Goal: Task Accomplishment & Management: Manage account settings

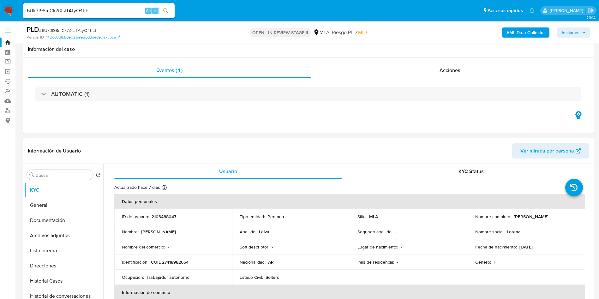
select select "10"
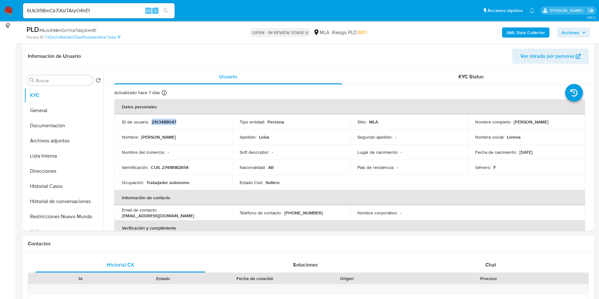
scroll to position [327, 0]
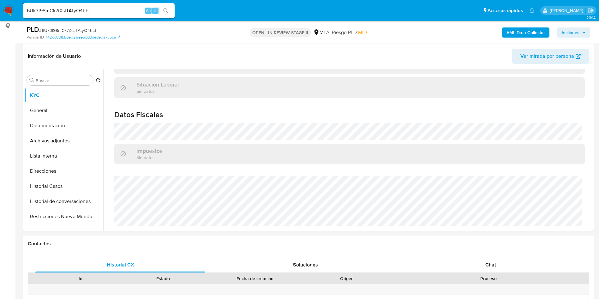
click at [38, 175] on button "Direcciones" at bounding box center [61, 170] width 74 height 15
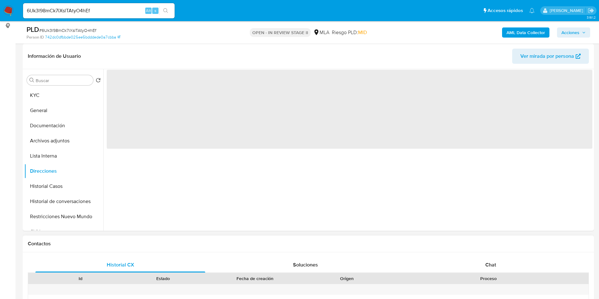
scroll to position [0, 0]
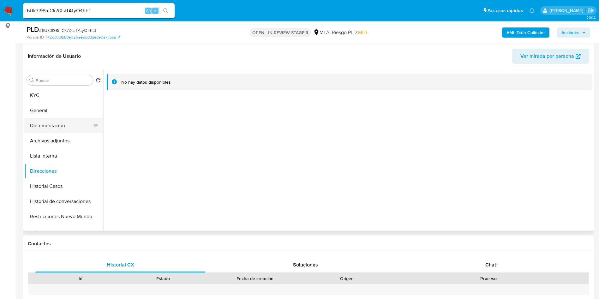
click at [39, 122] on button "Documentación" at bounding box center [61, 125] width 74 height 15
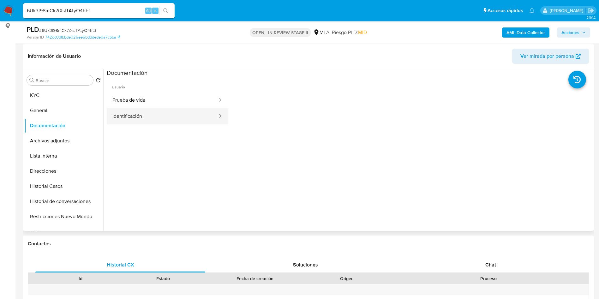
click at [158, 116] on button "Identificación" at bounding box center [162, 116] width 111 height 16
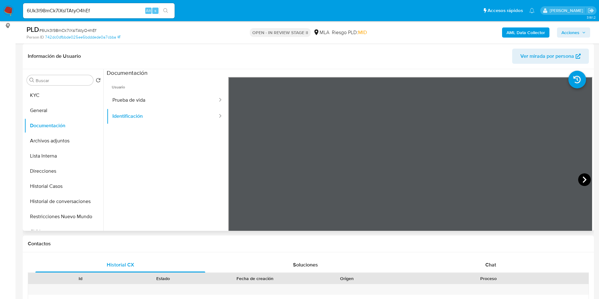
click at [579, 178] on icon at bounding box center [584, 179] width 13 height 13
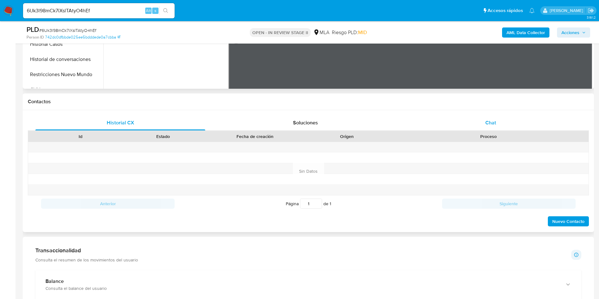
click at [474, 123] on div "Chat" at bounding box center [491, 122] width 170 height 15
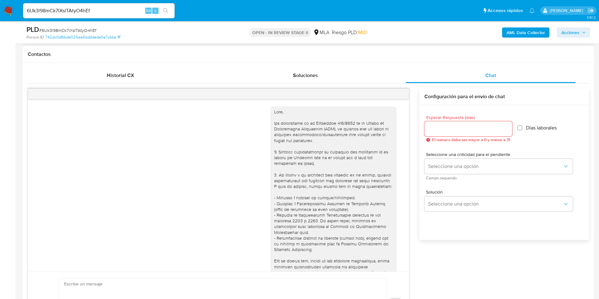
scroll to position [240, 0]
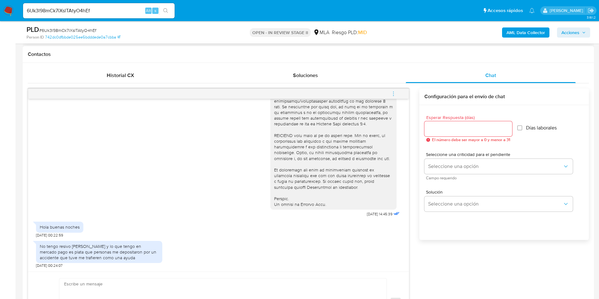
click at [83, 250] on div "No tengo resivo de sueldo y lo que tengo en mercado pago es plata que personas …" at bounding box center [99, 251] width 119 height 17
copy div "No tengo resivo de sueldo y lo que tengo en mercado pago es plata que personas …"
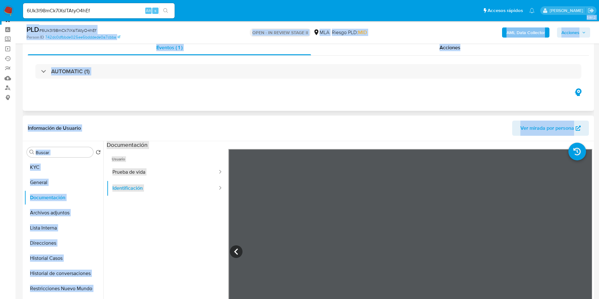
scroll to position [0, 0]
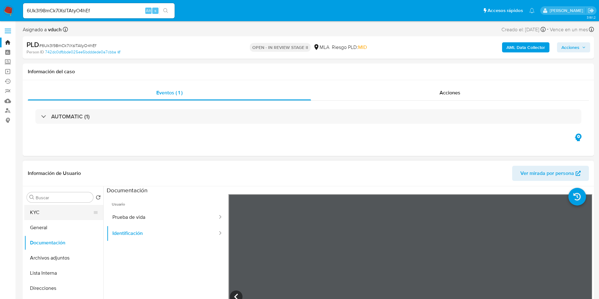
click at [51, 216] on button "KYC" at bounding box center [61, 212] width 74 height 15
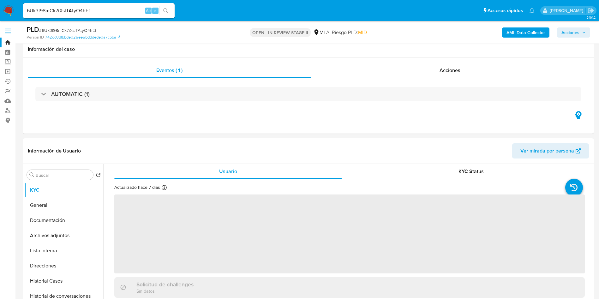
scroll to position [47, 0]
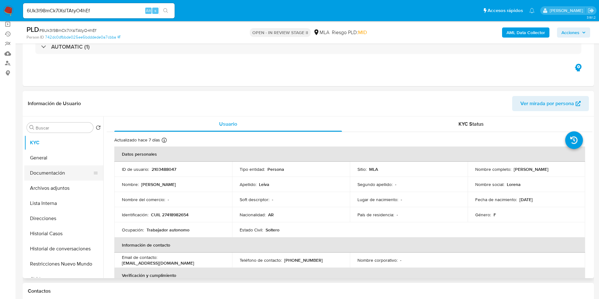
click at [89, 175] on button "Documentación" at bounding box center [61, 172] width 74 height 15
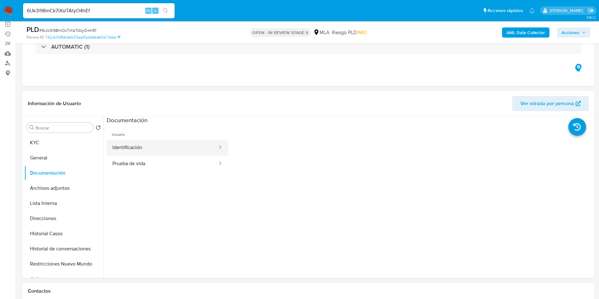
click at [152, 142] on button "Identificación" at bounding box center [162, 147] width 111 height 16
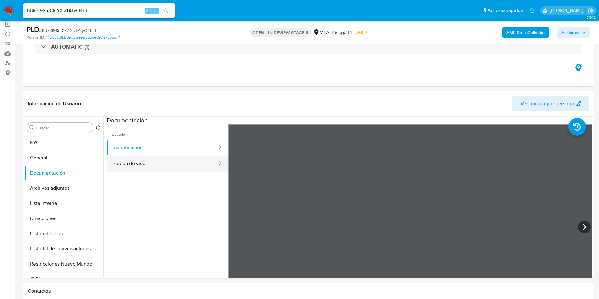
click at [143, 165] on button "Prueba de vida" at bounding box center [162, 164] width 111 height 16
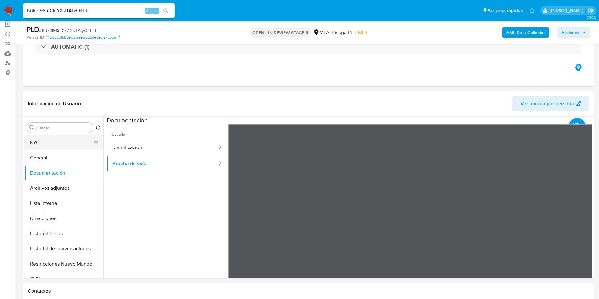
click at [54, 143] on button "KYC" at bounding box center [61, 142] width 74 height 15
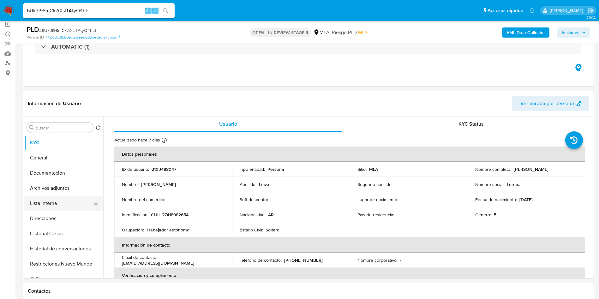
click at [86, 200] on button "Lista Interna" at bounding box center [61, 203] width 74 height 15
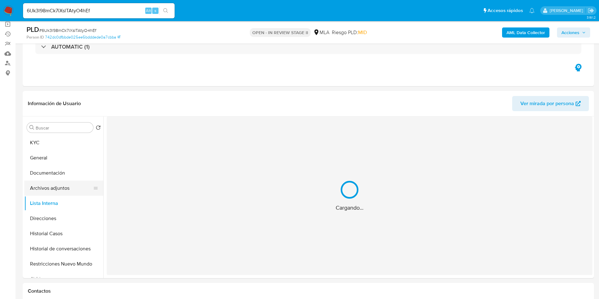
click at [86, 193] on button "Archivos adjuntos" at bounding box center [61, 188] width 74 height 15
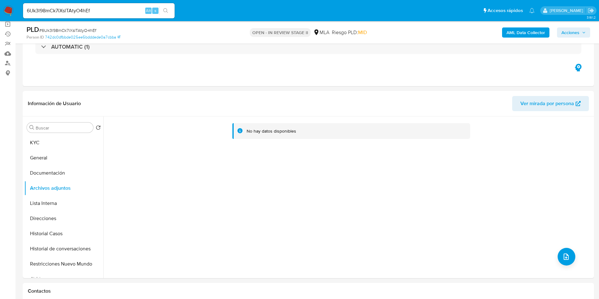
click at [539, 35] on b "AML Data Collector" at bounding box center [525, 32] width 39 height 10
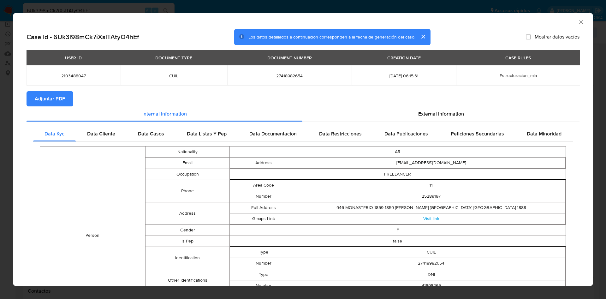
click at [58, 98] on span "Adjuntar PDF" at bounding box center [50, 99] width 30 height 14
click at [577, 18] on div "AML Data Collector" at bounding box center [302, 21] width 579 height 16
click at [578, 21] on icon "Cerrar ventana" at bounding box center [581, 22] width 6 height 6
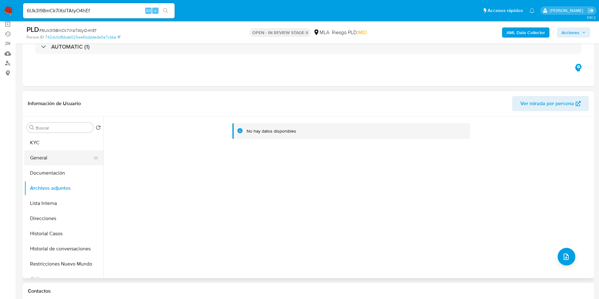
click at [91, 152] on li "General" at bounding box center [63, 157] width 79 height 15
click at [90, 147] on button "KYC" at bounding box center [61, 142] width 74 height 15
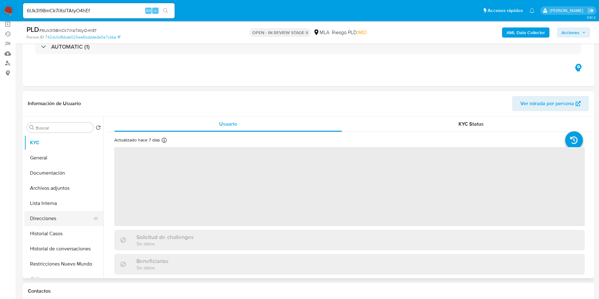
click at [53, 223] on button "Direcciones" at bounding box center [61, 218] width 74 height 15
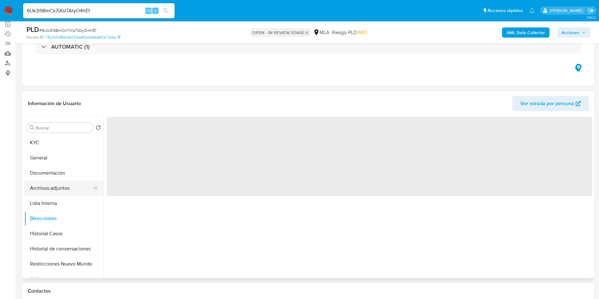
click at [59, 189] on button "Archivos adjuntos" at bounding box center [61, 188] width 74 height 15
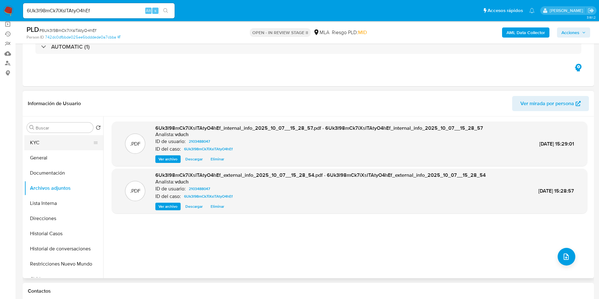
drag, startPoint x: 13, startPoint y: 137, endPoint x: 39, endPoint y: 139, distance: 26.3
click at [39, 139] on button "KYC" at bounding box center [61, 142] width 74 height 15
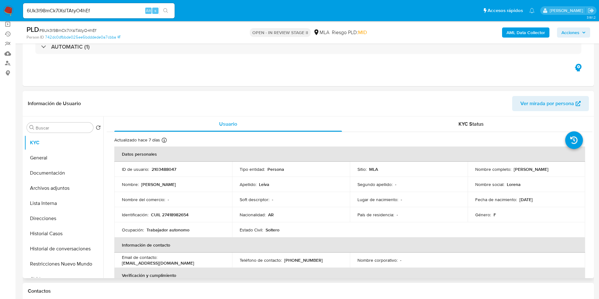
drag, startPoint x: 531, startPoint y: 169, endPoint x: 573, endPoint y: 171, distance: 42.0
click at [573, 171] on div "Nombre completo : Lorena Beatriz Leiva" at bounding box center [526, 169] width 103 height 6
copy p "Lorena Beatriz Leiva"
click at [331, 242] on th "Información de contacto" at bounding box center [349, 244] width 471 height 15
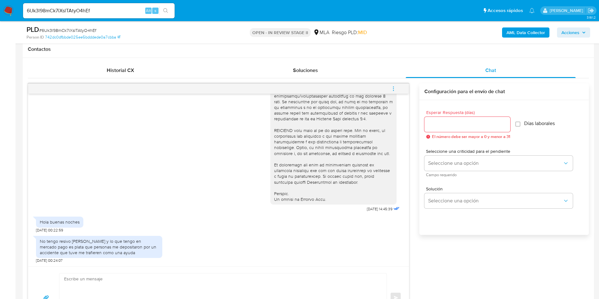
scroll to position [379, 0]
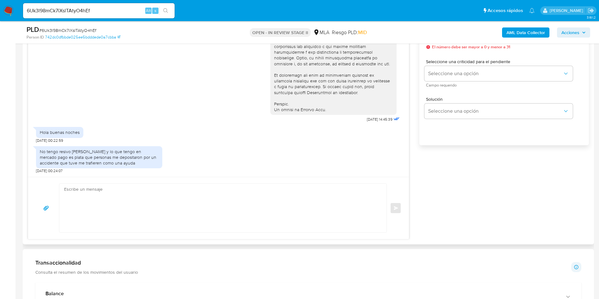
click at [284, 219] on textarea at bounding box center [221, 208] width 314 height 49
paste textarea "Hola, ¡Muchas gracias por tu respuesta! Confirmamos la recepción de la document…"
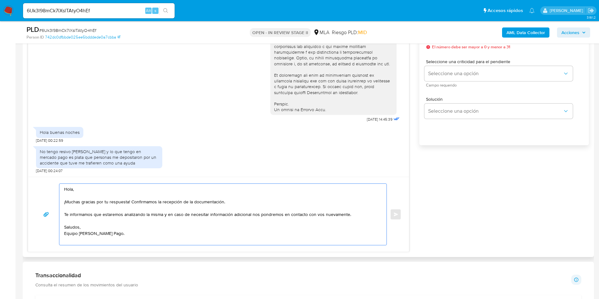
drag, startPoint x: 132, startPoint y: 200, endPoint x: 234, endPoint y: 200, distance: 101.9
click at [234, 200] on textarea "Hola, ¡Muchas gracias por tu respuesta! Confirmamos la recepción de la document…" at bounding box center [221, 214] width 314 height 61
drag, startPoint x: 169, startPoint y: 215, endPoint x: 59, endPoint y: 217, distance: 109.8
click at [59, 217] on div "Hola, ¡Muchas gracias por tu respuesta! Te informamos que estaremos analizando …" at bounding box center [221, 214] width 324 height 61
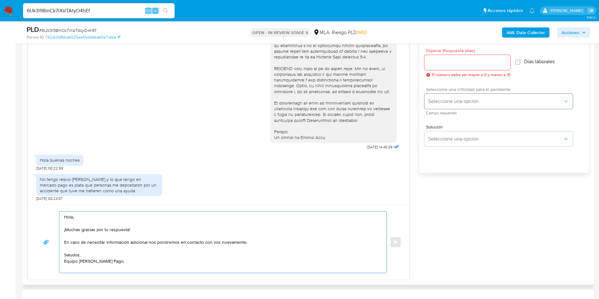
scroll to position [331, 0]
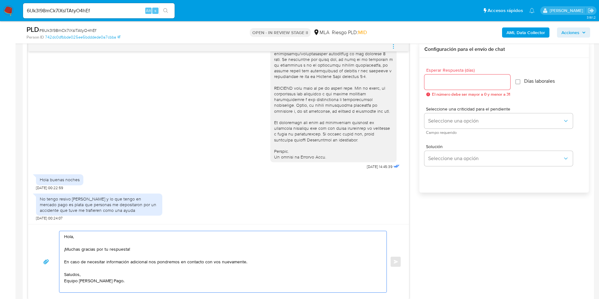
type textarea "Hola, ¡Muchas gracias por tu respuesta! En caso de necesitar información adicio…"
click at [457, 84] on input "Esperar Respuesta (días)" at bounding box center [467, 82] width 86 height 8
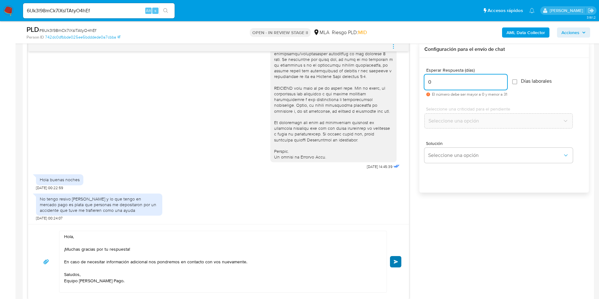
type input "0"
click at [394, 262] on span "Enviar" at bounding box center [396, 262] width 4 height 4
click at [89, 14] on input "6Uk3l98mCk7iXslTAtyO4hEf" at bounding box center [98, 11] width 151 height 8
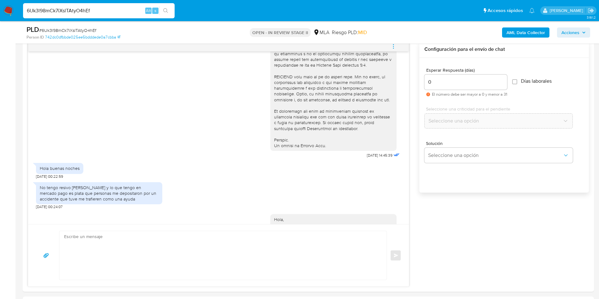
scroll to position [310, 0]
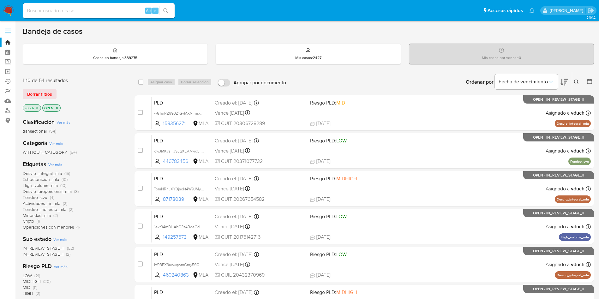
click at [404, 82] on icon at bounding box center [576, 82] width 5 height 5
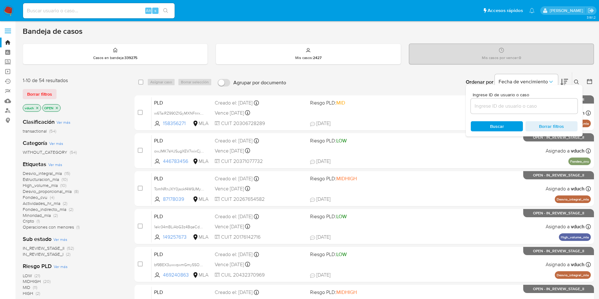
click at [404, 109] on input at bounding box center [524, 106] width 107 height 8
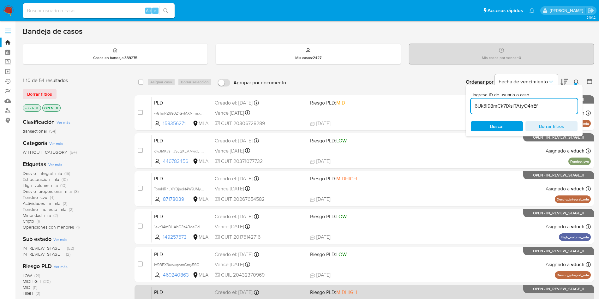
type input "6Uk3l98mCk7iXslTAtyO4hEf"
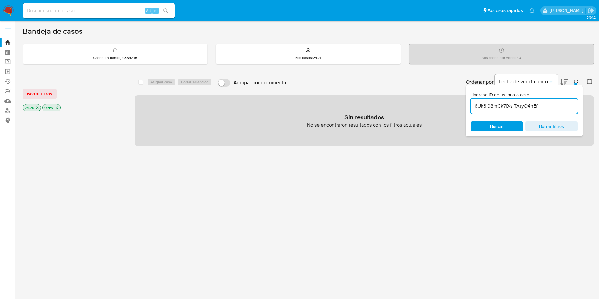
click at [37, 109] on icon "close-filter" at bounding box center [37, 108] width 4 height 4
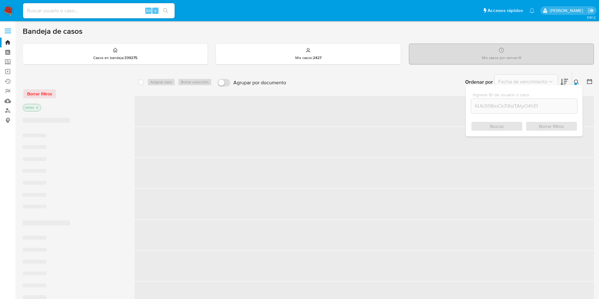
click at [38, 107] on icon "close-filter" at bounding box center [37, 108] width 4 height 4
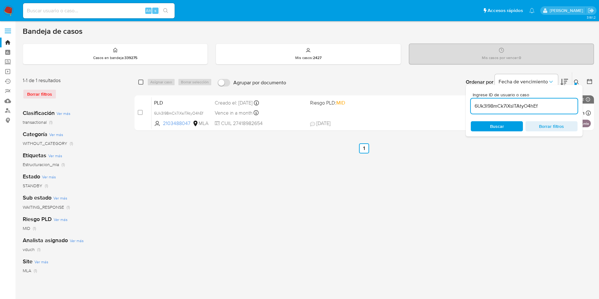
click at [139, 84] on input "checkbox" at bounding box center [140, 82] width 5 height 5
checkbox input "true"
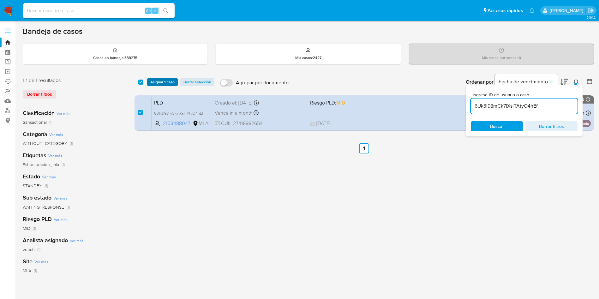
click at [148, 81] on button "Asignar 1 caso" at bounding box center [162, 82] width 31 height 8
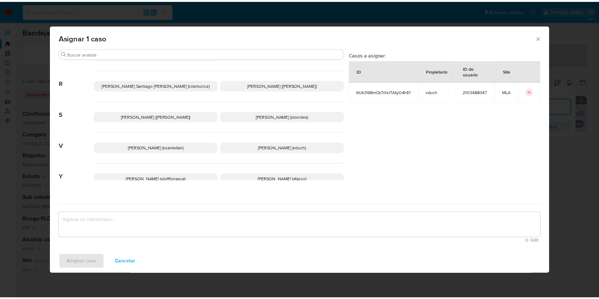
scroll to position [537, 0]
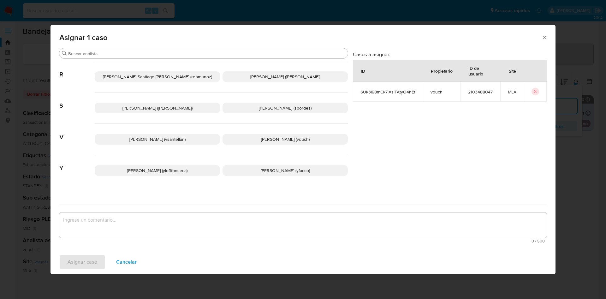
click at [275, 136] on span "Valeria Duch (vduch)" at bounding box center [285, 139] width 49 height 6
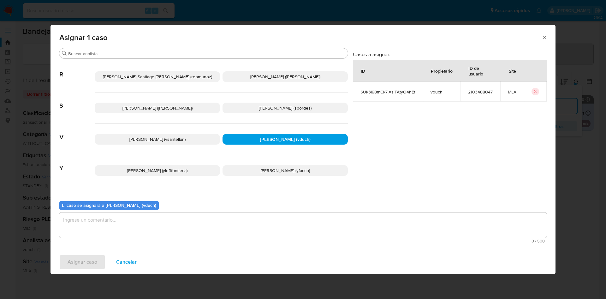
click at [268, 199] on textarea "assign-modal" at bounding box center [302, 224] width 487 height 25
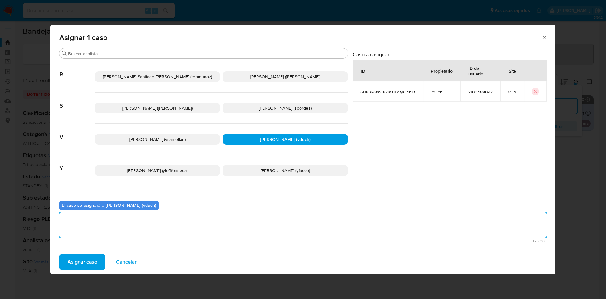
click at [93, 199] on span "Asignar caso" at bounding box center [83, 262] width 30 height 14
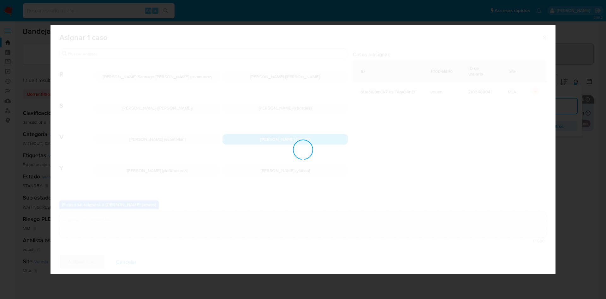
checkbox input "false"
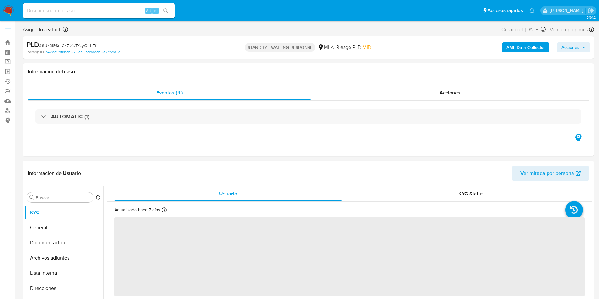
select select "10"
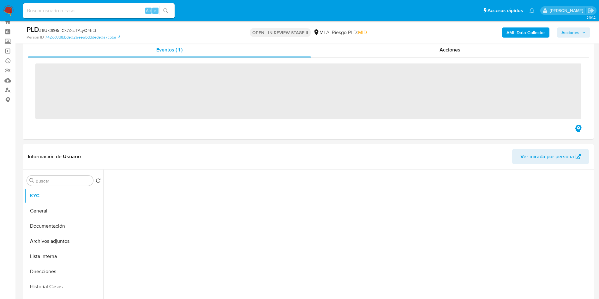
scroll to position [189, 0]
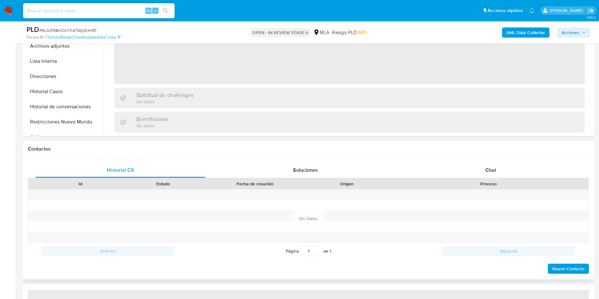
click at [524, 191] on div at bounding box center [488, 194] width 200 height 10
click at [500, 175] on div "Chat" at bounding box center [491, 170] width 170 height 15
select select "10"
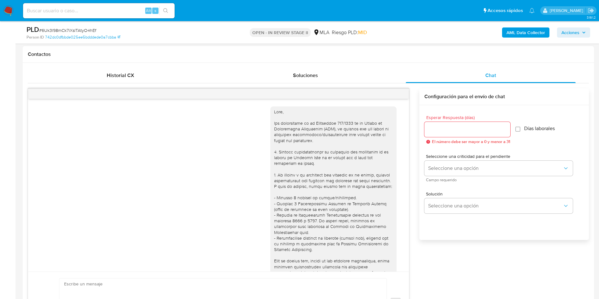
scroll to position [310, 0]
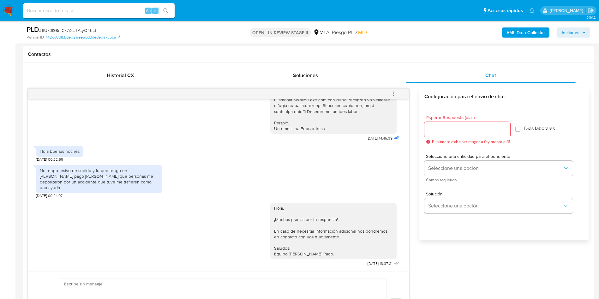
click at [400, 96] on button "menu-action" at bounding box center [393, 93] width 21 height 15
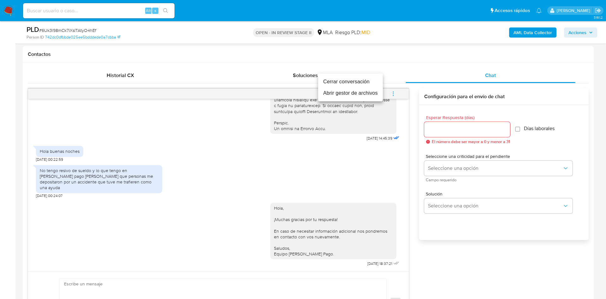
click at [381, 83] on li "Cerrar conversación" at bounding box center [350, 81] width 65 height 11
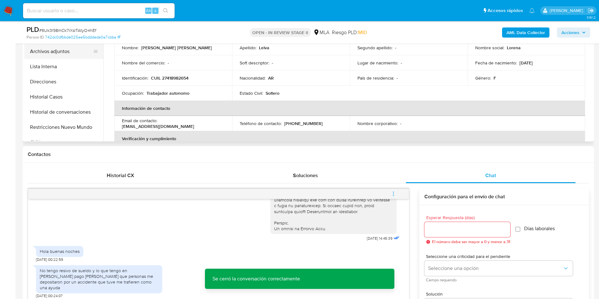
scroll to position [95, 0]
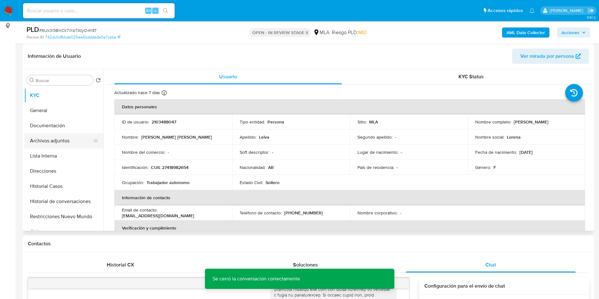
click at [53, 138] on button "Archivos adjuntos" at bounding box center [61, 140] width 74 height 15
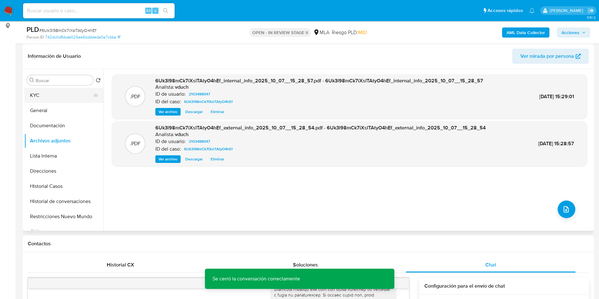
click at [59, 99] on button "KYC" at bounding box center [61, 95] width 74 height 15
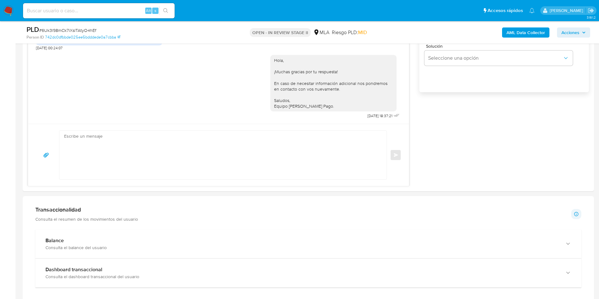
scroll to position [473, 0]
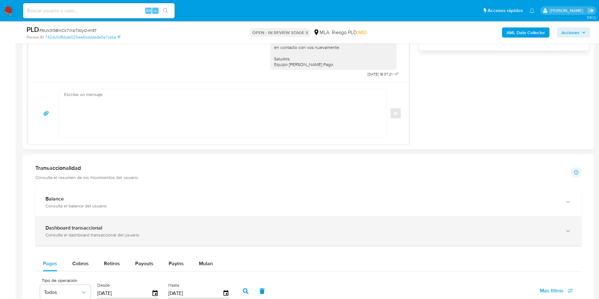
click at [59, 218] on div "Dashboard transaccional Consulta el dashboard transaccional del usuario" at bounding box center [308, 231] width 546 height 29
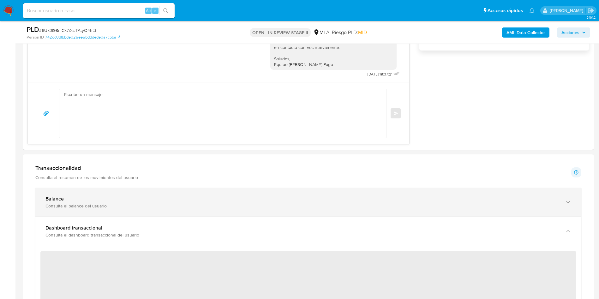
click at [58, 208] on div "Consulta el balance del usuario" at bounding box center [301, 206] width 513 height 6
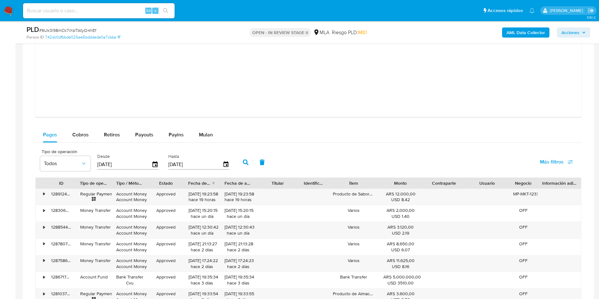
scroll to position [1183, 0]
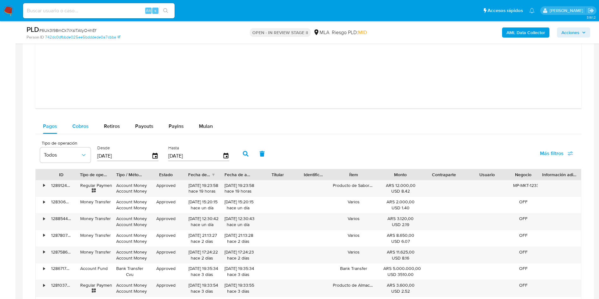
click at [82, 132] on div "Cobros" at bounding box center [80, 126] width 16 height 15
select select "10"
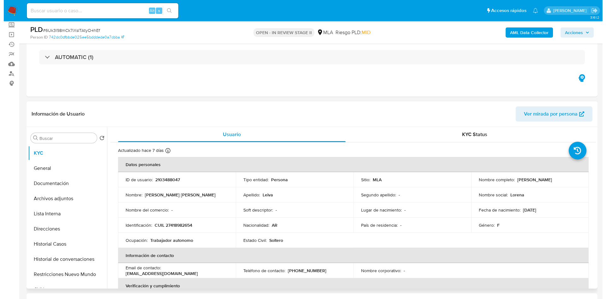
scroll to position [95, 0]
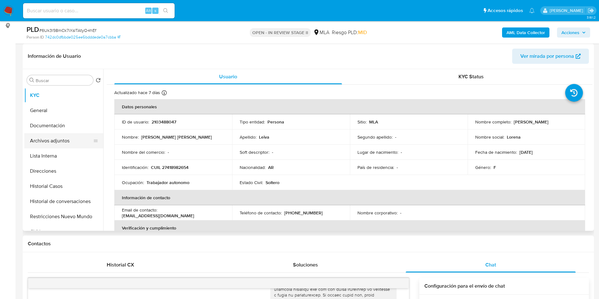
click at [74, 142] on button "Archivos adjuntos" at bounding box center [61, 140] width 74 height 15
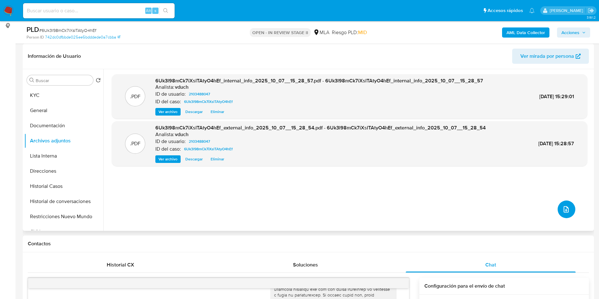
click at [562, 211] on icon "upload-file" at bounding box center [566, 209] width 8 height 8
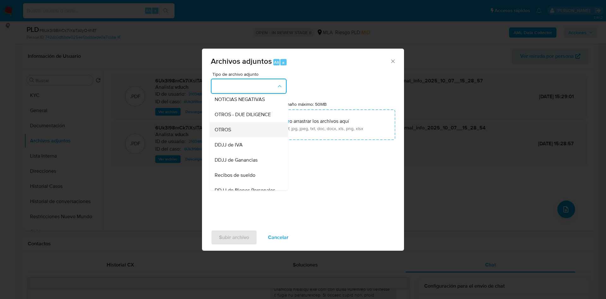
click at [223, 133] on span "OTROS" at bounding box center [223, 130] width 16 height 6
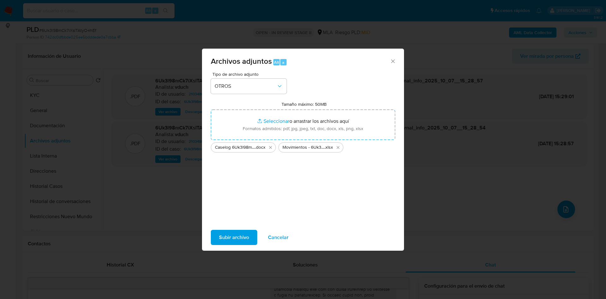
click at [248, 236] on span "Subir archivo" at bounding box center [234, 237] width 30 height 14
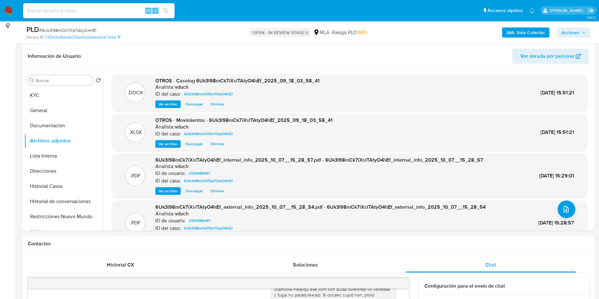
click at [578, 36] on span "Acciones" at bounding box center [570, 32] width 18 height 10
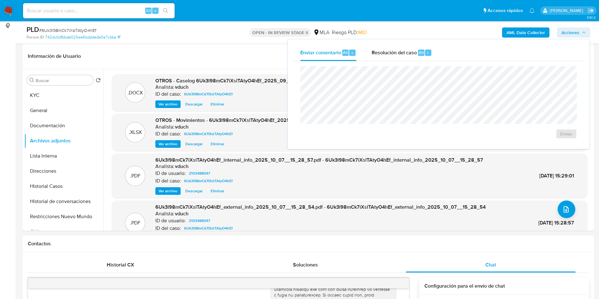
click at [442, 44] on div "Enviar comentario Alt c Resolución del caso Alt r" at bounding box center [439, 52] width 292 height 16
click at [431, 55] on button "Resolución del caso Alt r" at bounding box center [401, 52] width 75 height 16
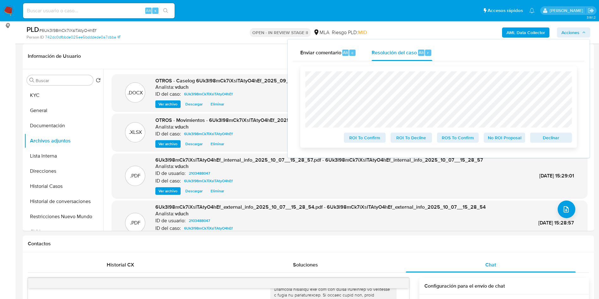
click at [517, 141] on span "No ROI Proposal" at bounding box center [504, 137] width 33 height 9
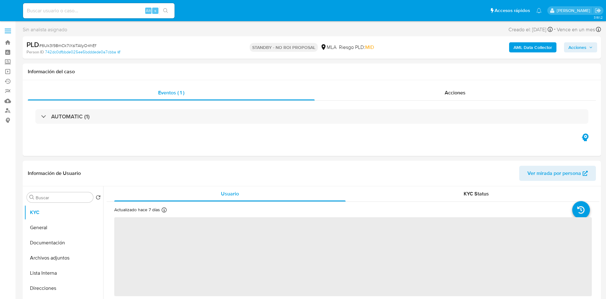
select select "10"
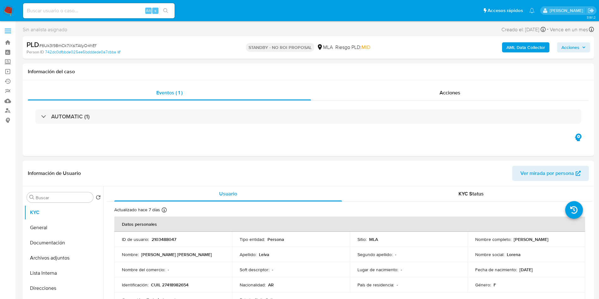
click at [119, 5] on div "Alt s" at bounding box center [98, 10] width 151 height 15
click at [119, 10] on input at bounding box center [98, 11] width 151 height 8
paste input "eXuhCTOcmmPXlaXSn6z9jHii"
click at [159, 11] on input "eXuhCTOcmmPXlaXSn6z9jHii" at bounding box center [98, 11] width 151 height 8
click at [173, 14] on input "eXuhCTOcmmPXlaXSn6z9jHii" at bounding box center [98, 11] width 151 height 8
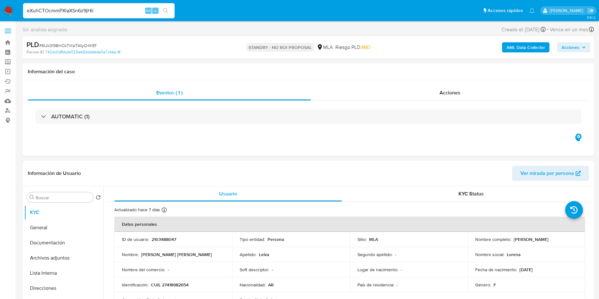
type input "eXuhCTOcmmPXlaXSn6z9jHii"
click at [169, 12] on button "search-icon" at bounding box center [165, 10] width 13 height 9
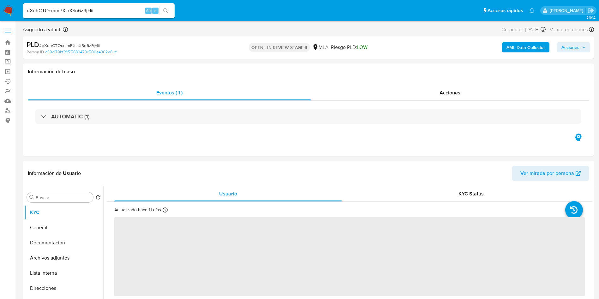
select select "10"
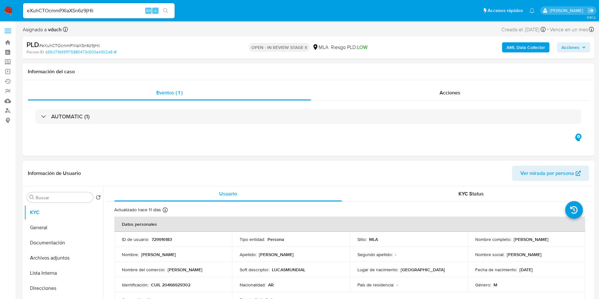
click at [161, 239] on p "729916183" at bounding box center [161, 239] width 21 height 6
copy p "729916183"
click at [59, 245] on button "Documentación" at bounding box center [61, 242] width 74 height 15
click at [58, 255] on button "Archivos adjuntos" at bounding box center [61, 257] width 74 height 15
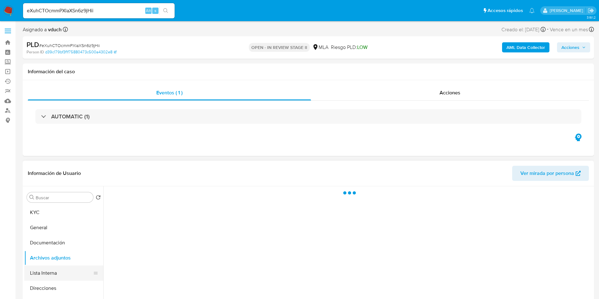
click at [39, 271] on button "Lista Interna" at bounding box center [61, 272] width 74 height 15
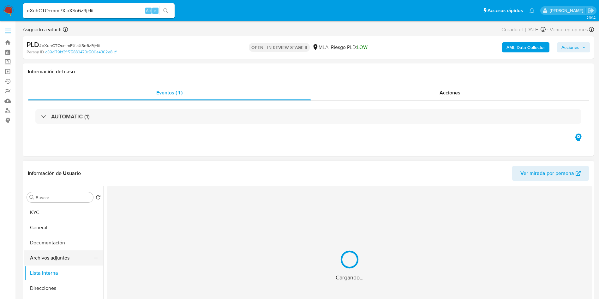
click at [40, 260] on button "Archivos adjuntos" at bounding box center [61, 257] width 74 height 15
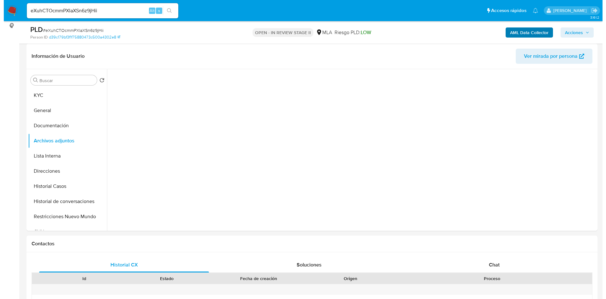
scroll to position [47, 0]
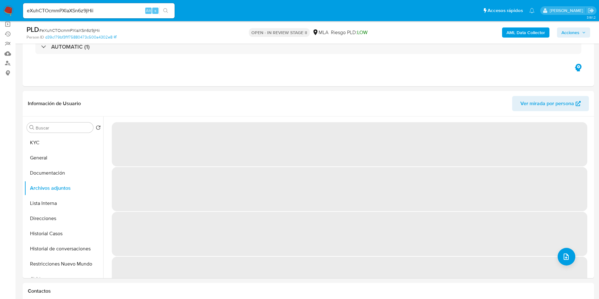
click at [534, 30] on b "AML Data Collector" at bounding box center [525, 32] width 39 height 10
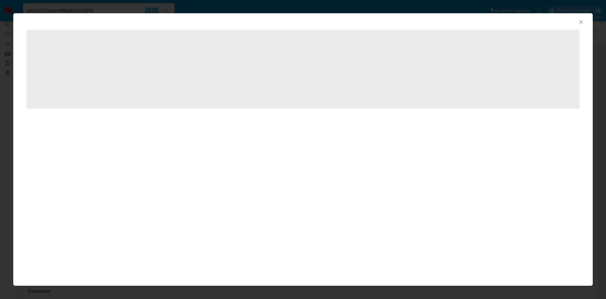
click at [582, 21] on icon "Cerrar ventana" at bounding box center [580, 21] width 3 height 3
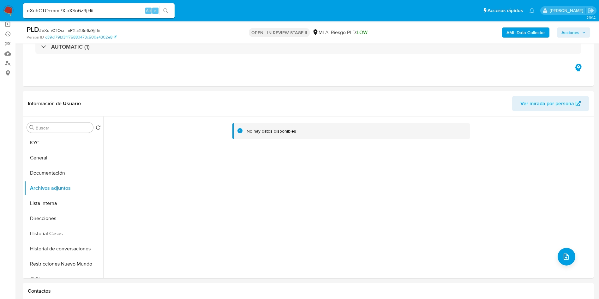
click at [527, 29] on b "AML Data Collector" at bounding box center [525, 32] width 39 height 10
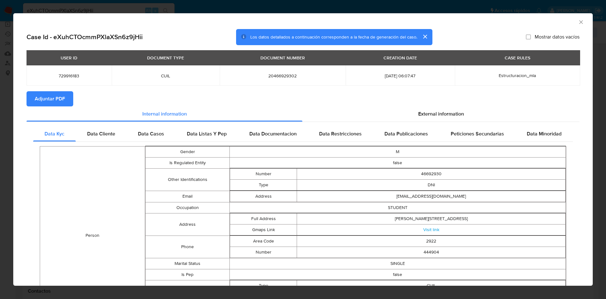
click at [58, 96] on span "Adjuntar PDF" at bounding box center [50, 99] width 30 height 14
click at [579, 21] on icon "Cerrar ventana" at bounding box center [580, 21] width 3 height 3
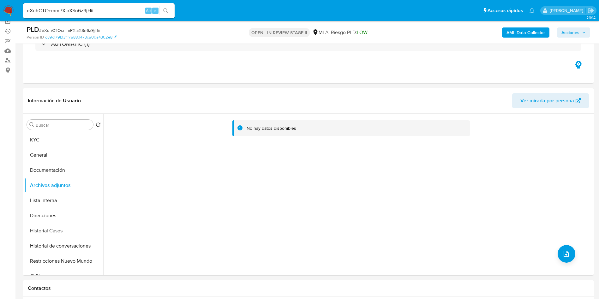
scroll to position [237, 0]
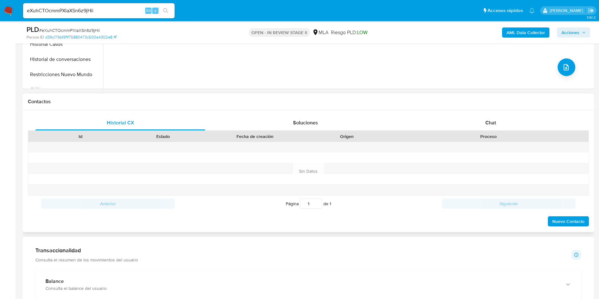
click at [527, 135] on div "Proceso" at bounding box center [488, 136] width 191 height 6
click at [492, 128] on div "Chat" at bounding box center [491, 122] width 170 height 15
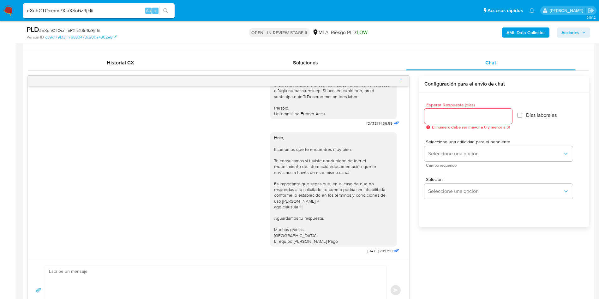
scroll to position [284, 0]
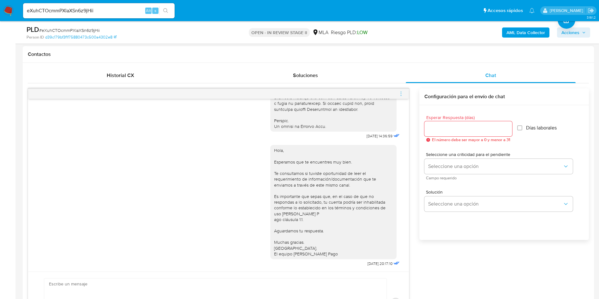
click at [397, 92] on div at bounding box center [218, 94] width 381 height 10
click at [401, 91] on icon "menu-action" at bounding box center [401, 94] width 6 height 6
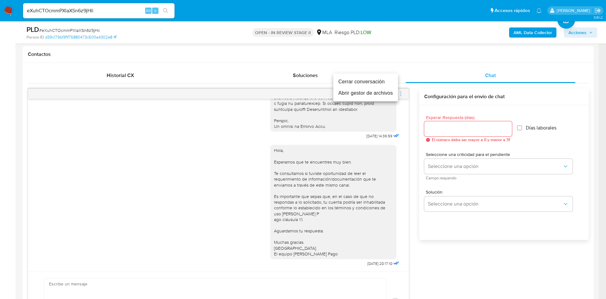
click at [382, 80] on li "Cerrar conversación" at bounding box center [365, 81] width 65 height 11
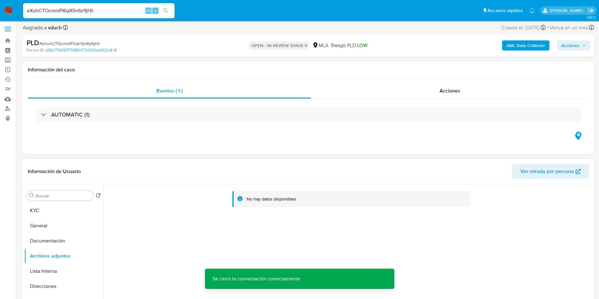
scroll to position [0, 0]
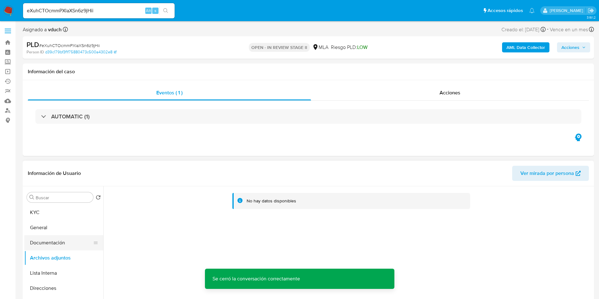
click at [75, 247] on button "Documentación" at bounding box center [61, 242] width 74 height 15
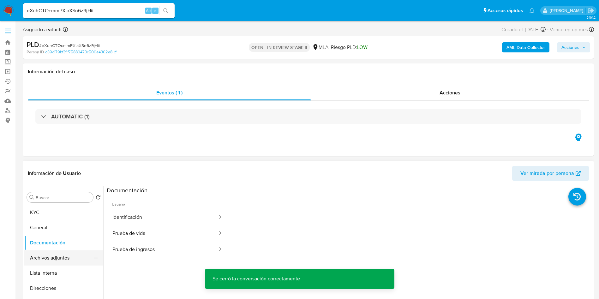
click at [65, 260] on button "Archivos adjuntos" at bounding box center [61, 257] width 74 height 15
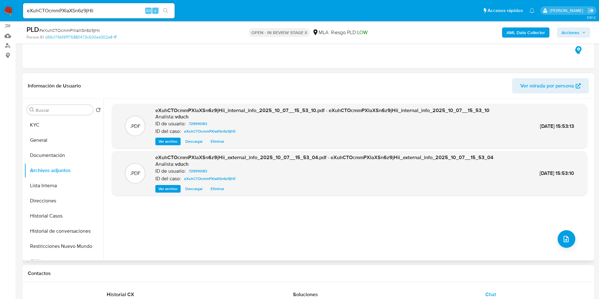
scroll to position [95, 0]
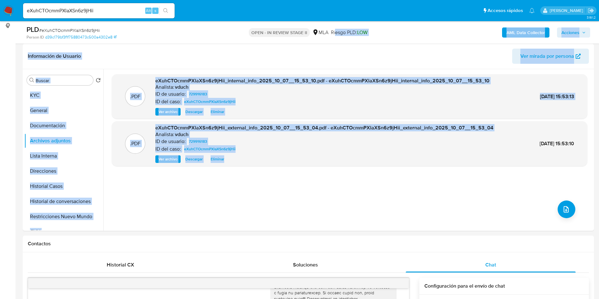
drag, startPoint x: 303, startPoint y: 178, endPoint x: 333, endPoint y: 18, distance: 162.7
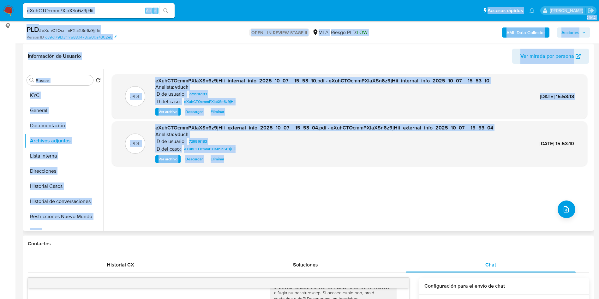
click at [346, 62] on header "Información de Usuario Ver mirada por persona" at bounding box center [308, 56] width 561 height 15
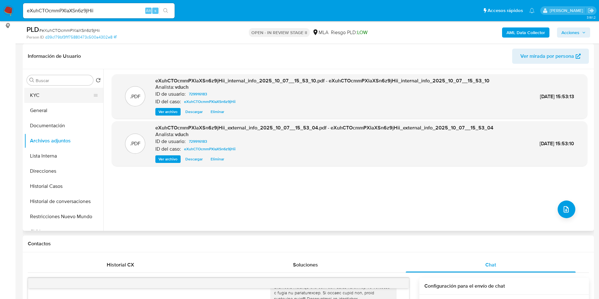
click at [54, 92] on button "KYC" at bounding box center [61, 95] width 74 height 15
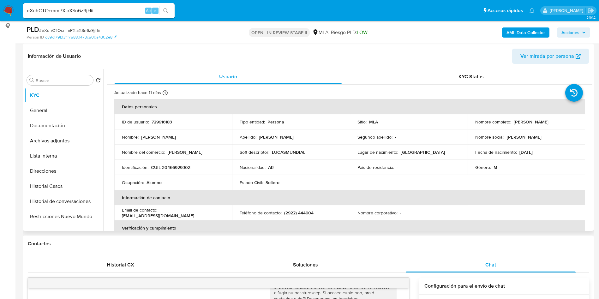
drag, startPoint x: 511, startPoint y: 121, endPoint x: 556, endPoint y: 121, distance: 45.1
click at [556, 121] on div "Nombre completo : Lucas Burgardt" at bounding box center [526, 122] width 103 height 6
copy p "[PERSON_NAME]"
click at [335, 209] on td "Teléfono de contacto : (2922) 444904" at bounding box center [291, 212] width 118 height 15
click at [412, 221] on th "Verificación y cumplimiento" at bounding box center [349, 227] width 471 height 15
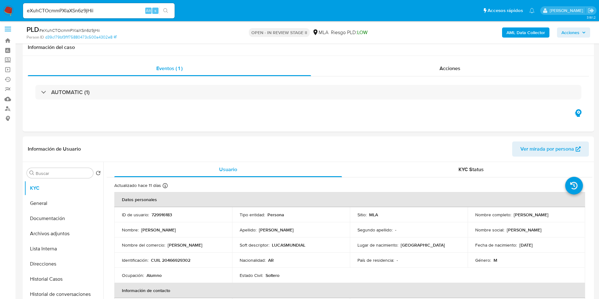
scroll to position [0, 0]
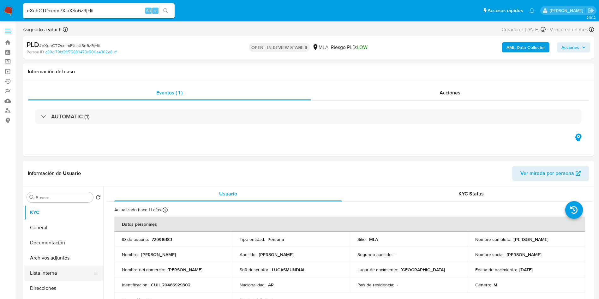
click at [59, 266] on button "Lista Interna" at bounding box center [61, 272] width 74 height 15
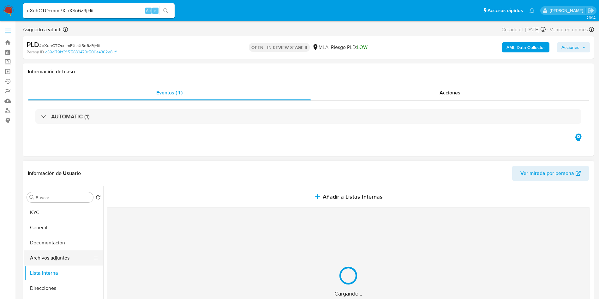
click at [62, 256] on button "Archivos adjuntos" at bounding box center [61, 257] width 74 height 15
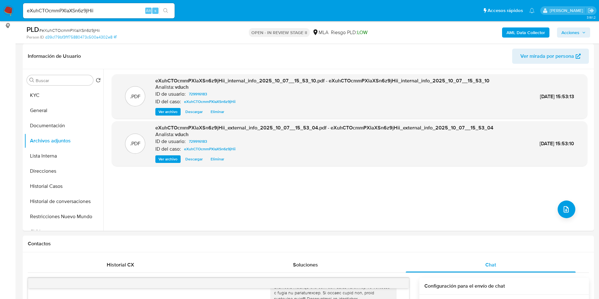
scroll to position [47, 0]
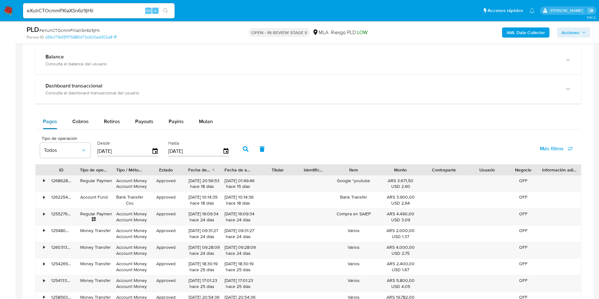
click at [59, 119] on button "Pagos" at bounding box center [49, 121] width 29 height 15
click at [75, 118] on span "Cobros" at bounding box center [80, 121] width 16 height 7
select select "10"
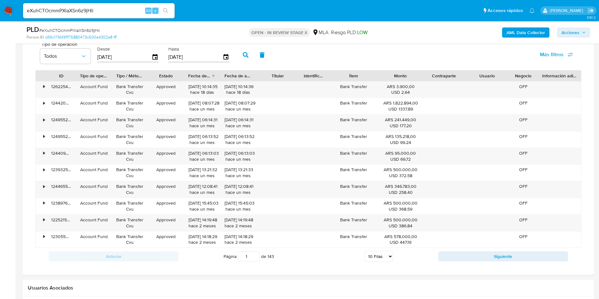
scroll to position [710, 0]
click at [163, 191] on div "Approved" at bounding box center [166, 189] width 36 height 16
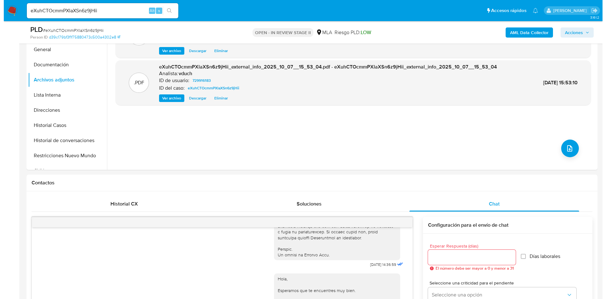
scroll to position [95, 0]
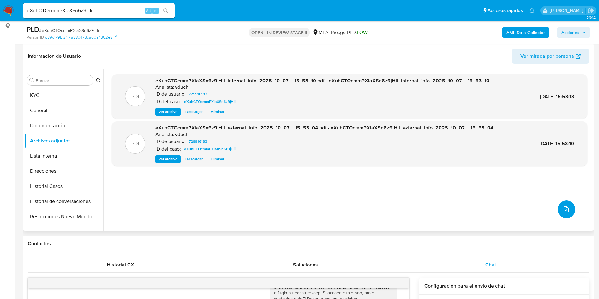
click at [562, 207] on icon "upload-file" at bounding box center [566, 209] width 8 height 8
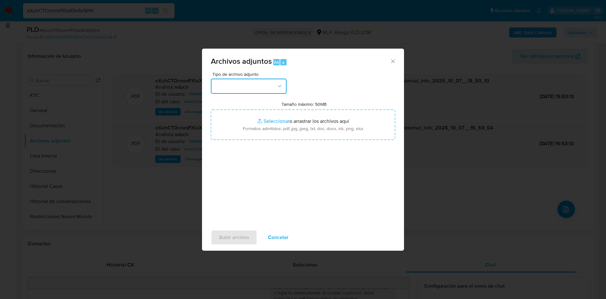
click at [255, 85] on button "button" at bounding box center [249, 86] width 76 height 15
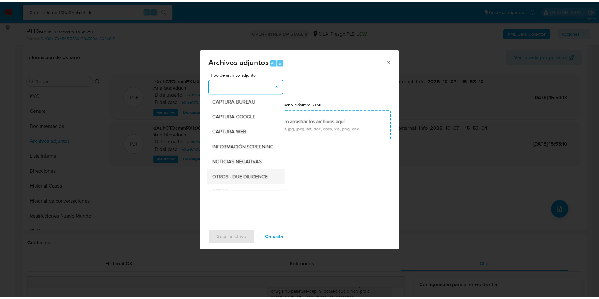
scroll to position [47, 0]
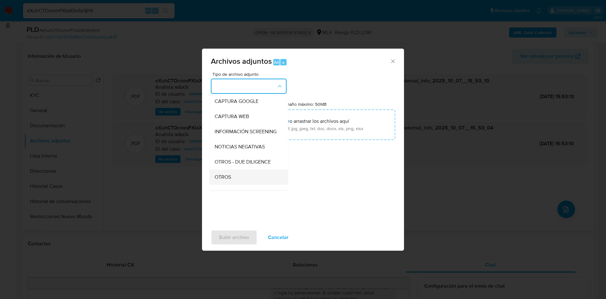
click at [232, 179] on div "OTROS" at bounding box center [247, 176] width 64 height 15
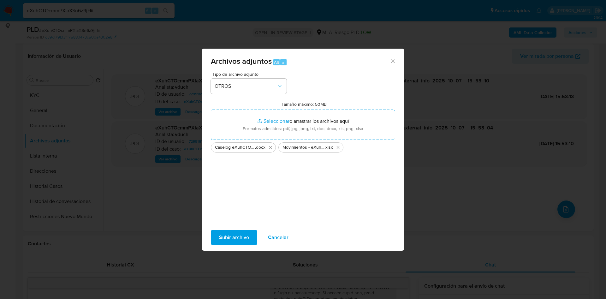
click at [228, 166] on div "Tipo de archivo adjunto OTROS Tamaño máximo: 50MB Seleccionar archivos Seleccio…" at bounding box center [303, 146] width 184 height 149
click at [240, 240] on span "Subir archivo" at bounding box center [234, 237] width 30 height 14
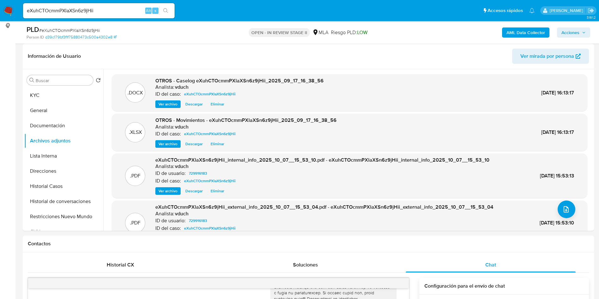
click at [566, 30] on span "Acciones" at bounding box center [570, 32] width 18 height 10
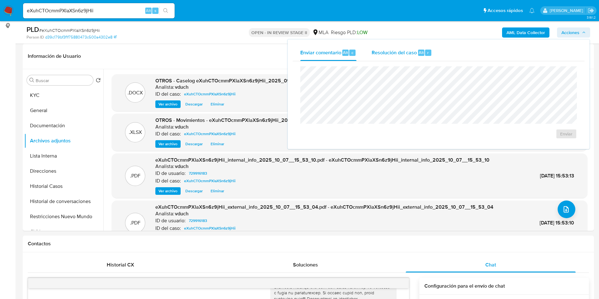
click at [418, 58] on div "Resolución del caso Alt r" at bounding box center [401, 52] width 60 height 16
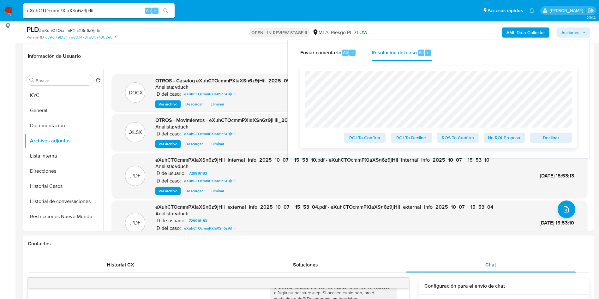
click at [514, 140] on span "No ROI Proposal" at bounding box center [504, 137] width 33 height 9
click at [70, 212] on button "Restricciones Nuevo Mundo" at bounding box center [61, 216] width 74 height 15
click at [74, 203] on button "Historial de conversaciones" at bounding box center [61, 201] width 74 height 15
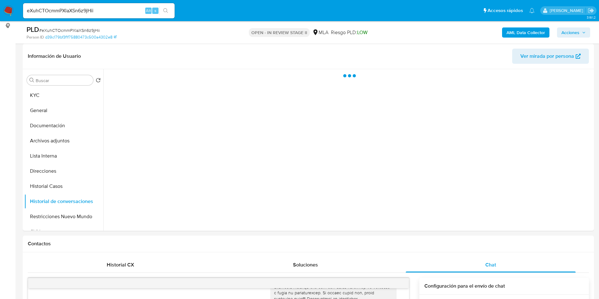
scroll to position [0, 0]
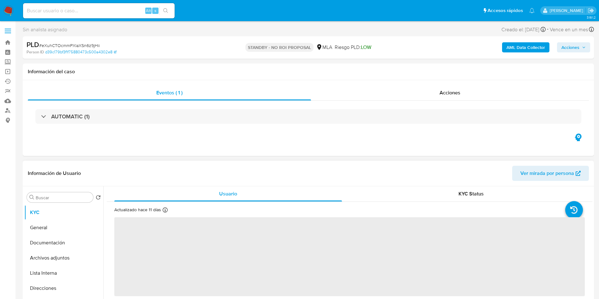
select select "10"
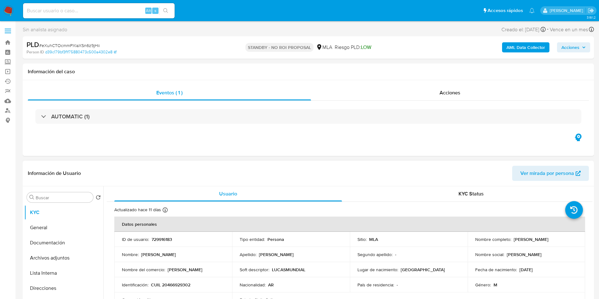
click at [114, 12] on input at bounding box center [98, 11] width 151 height 8
paste input "o5rDkuIzX0uE9eLqVssAwNHD"
type input "o5rDkuIzX0uE9eLqVssAwNHD"
click at [159, 9] on button "search-icon" at bounding box center [165, 10] width 13 height 9
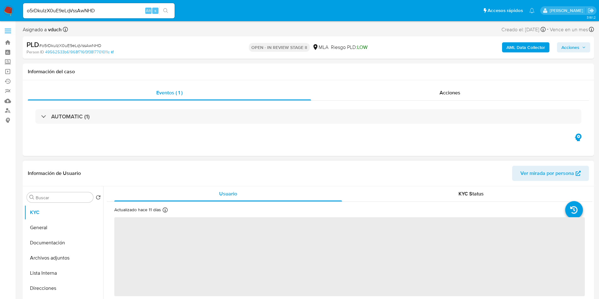
select select "10"
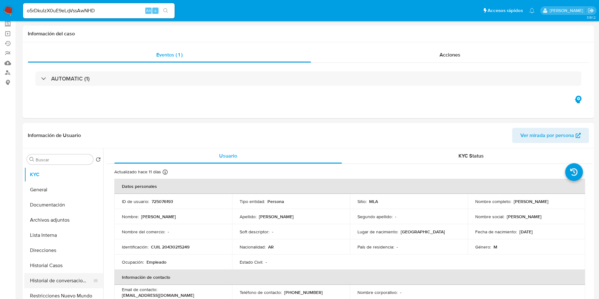
scroll to position [95, 0]
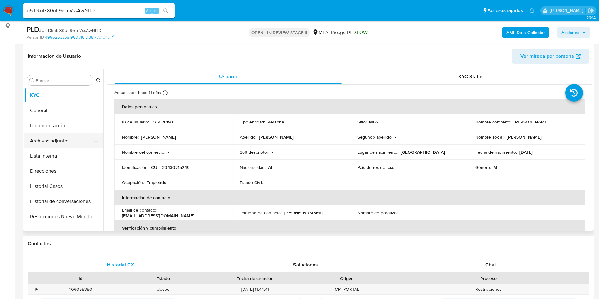
click at [80, 138] on button "Archivos adjuntos" at bounding box center [61, 140] width 74 height 15
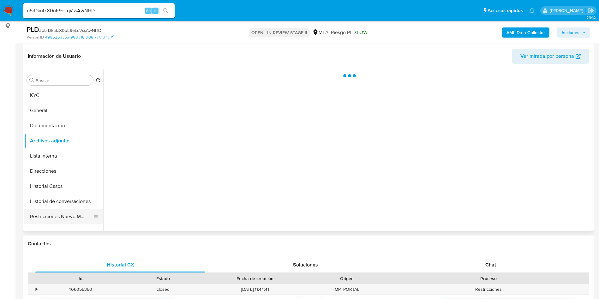
click at [73, 214] on button "Restricciones Nuevo Mundo" at bounding box center [61, 216] width 74 height 15
click at [72, 199] on button "Historial de conversaciones" at bounding box center [61, 201] width 74 height 15
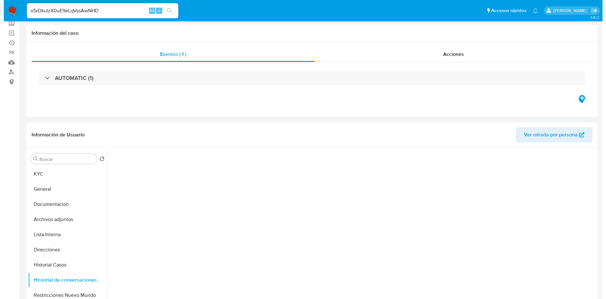
scroll to position [47, 0]
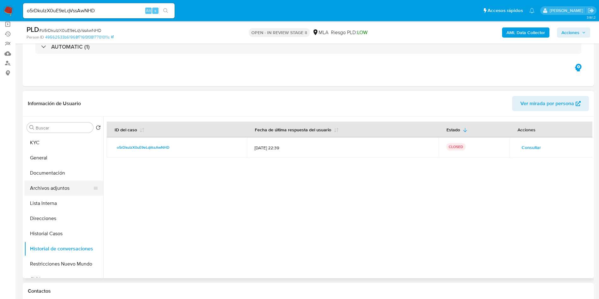
click at [38, 189] on button "Archivos adjuntos" at bounding box center [61, 188] width 74 height 15
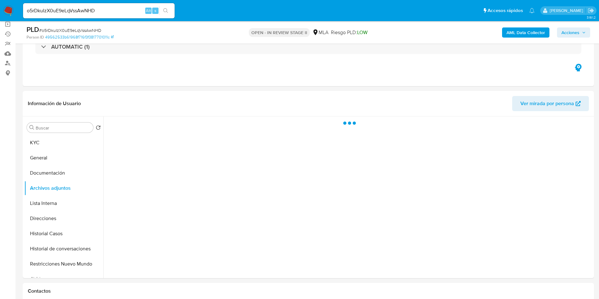
click at [85, 28] on span "# o5rDkuIzX0uE9eLqVssAwNHD" at bounding box center [70, 30] width 62 height 6
click at [85, 27] on span "# o5rDkuIzX0uE9eLqVssAwNHD" at bounding box center [70, 30] width 62 height 6
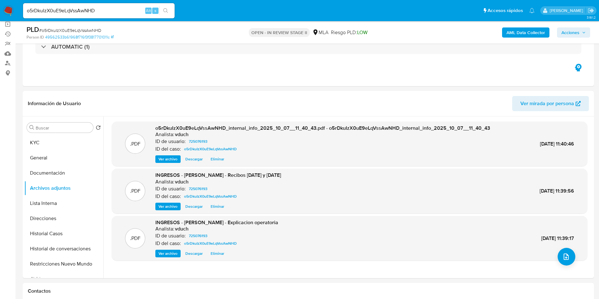
click at [74, 28] on span "# o5rDkuIzX0uE9eLqVssAwNHD" at bounding box center [70, 30] width 62 height 6
copy span "o5rDkuIzX0uE9eLqVssAwNHD"
click at [534, 31] on b "AML Data Collector" at bounding box center [525, 32] width 39 height 10
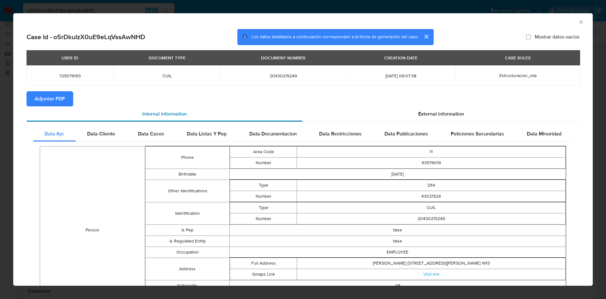
click at [50, 106] on div "Internal information" at bounding box center [165, 113] width 276 height 15
click at [56, 100] on span "Adjuntar PDF" at bounding box center [50, 99] width 30 height 14
click at [569, 21] on div "AML Data Collector" at bounding box center [298, 21] width 560 height 7
click at [578, 21] on icon "Cerrar ventana" at bounding box center [581, 22] width 6 height 6
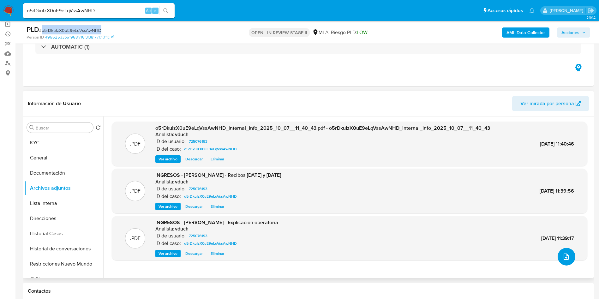
click at [557, 257] on button "upload-file" at bounding box center [566, 257] width 18 height 18
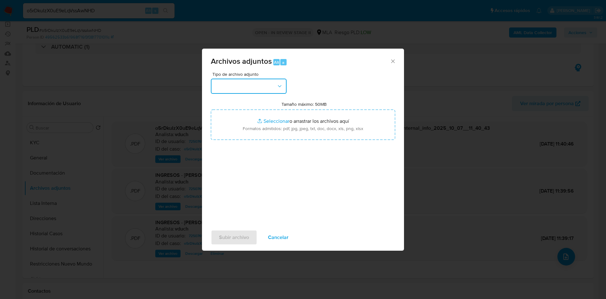
click at [253, 91] on button "button" at bounding box center [249, 86] width 76 height 15
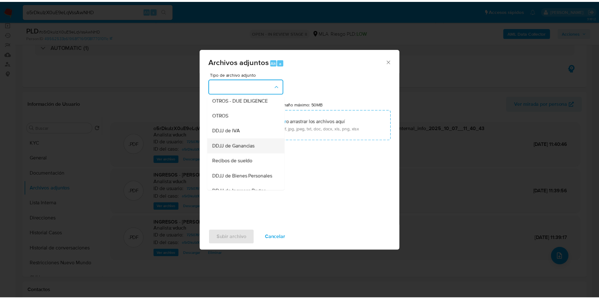
scroll to position [95, 0]
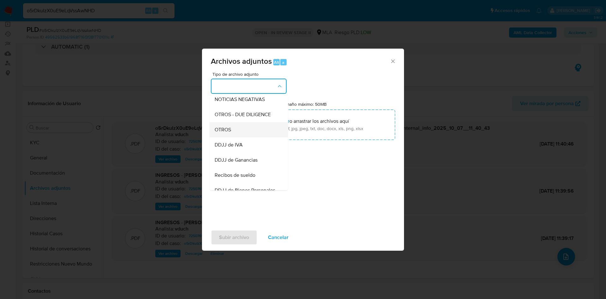
click at [238, 137] on div "OTROS" at bounding box center [247, 129] width 64 height 15
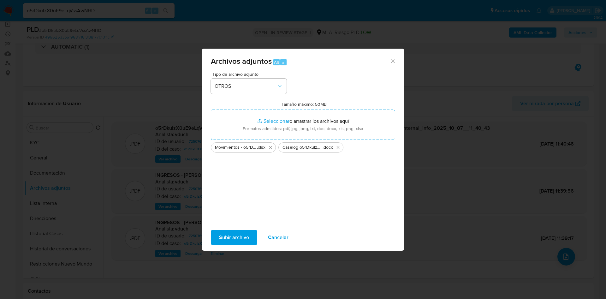
click at [231, 162] on div "Tipo de archivo adjunto OTROS Tamaño máximo: 50MB Seleccionar archivos Seleccio…" at bounding box center [303, 146] width 184 height 149
click at [237, 239] on span "Subir archivo" at bounding box center [234, 237] width 30 height 14
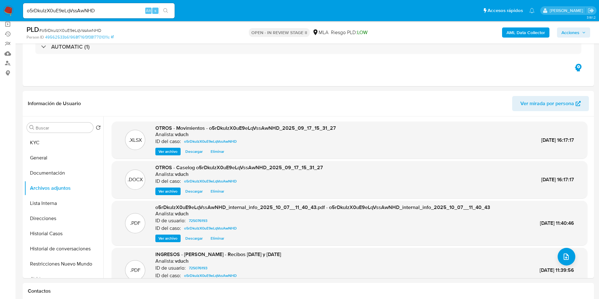
click at [568, 34] on span "Acciones" at bounding box center [570, 32] width 18 height 10
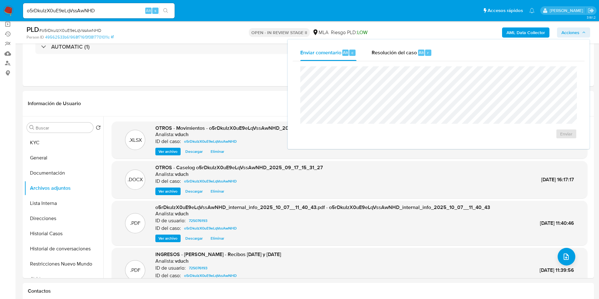
click at [423, 52] on div "Alt" at bounding box center [421, 53] width 6 height 6
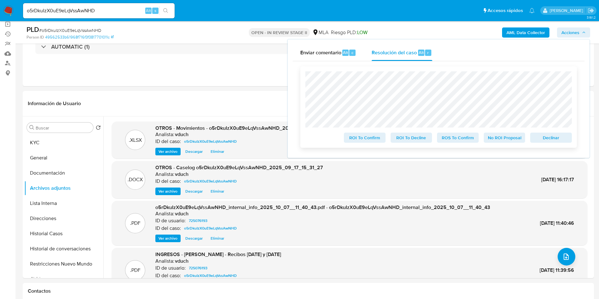
click at [500, 137] on span "No ROI Proposal" at bounding box center [504, 137] width 33 height 9
click at [504, 140] on span "No ROI Proposal" at bounding box center [504, 137] width 33 height 9
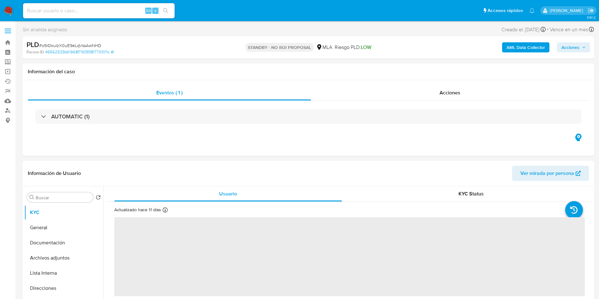
click at [110, 14] on input at bounding box center [98, 11] width 151 height 8
paste input "HzyosZ2l4JfZiT0XYCjEeqit"
type input "HzyosZ2l4JfZiT0XYCjEeqit"
click at [168, 14] on button "search-icon" at bounding box center [165, 10] width 13 height 9
select select "10"
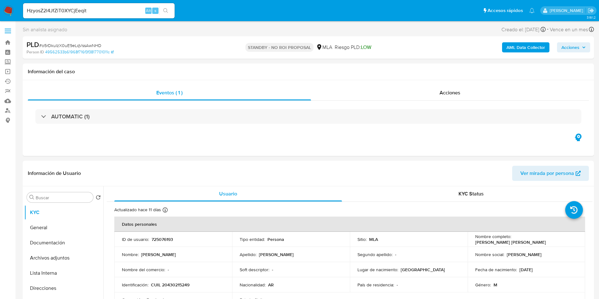
click at [167, 5] on div "HzyosZ2l4JfZiT0XYCjEeqit Alt s" at bounding box center [98, 10] width 151 height 15
click at [169, 10] on button "search-icon" at bounding box center [165, 10] width 13 height 9
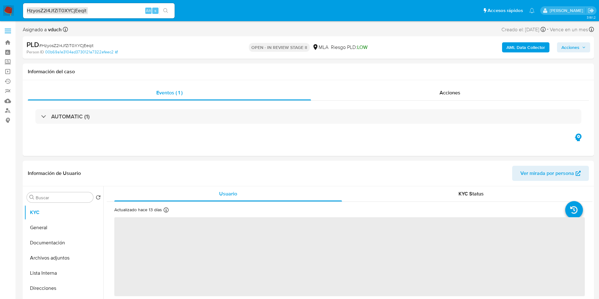
select select "10"
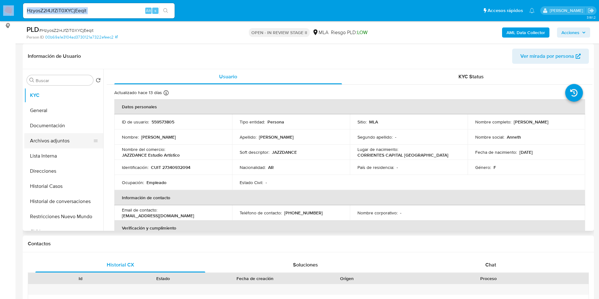
click at [71, 137] on button "Archivos adjuntos" at bounding box center [61, 140] width 74 height 15
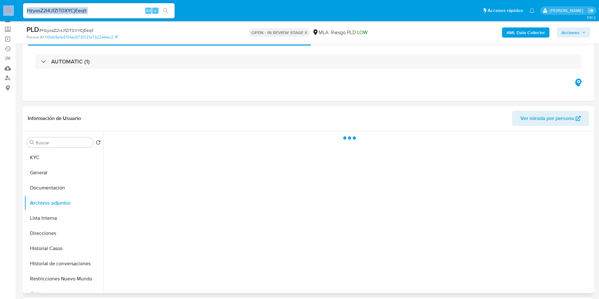
scroll to position [47, 0]
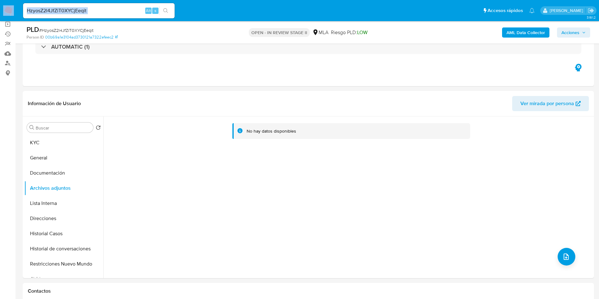
click at [521, 38] on div "AML Data Collector Acciones" at bounding box center [497, 32] width 186 height 15
click at [513, 28] on b "AML Data Collector" at bounding box center [525, 32] width 39 height 10
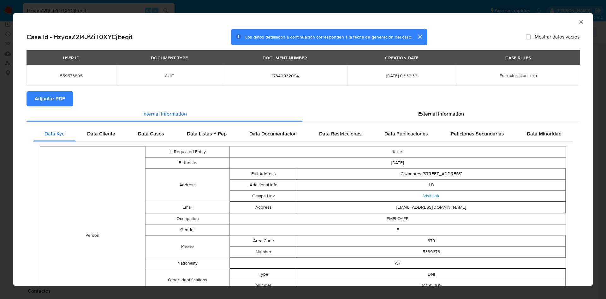
click at [578, 21] on icon "Cerrar ventana" at bounding box center [581, 22] width 6 height 6
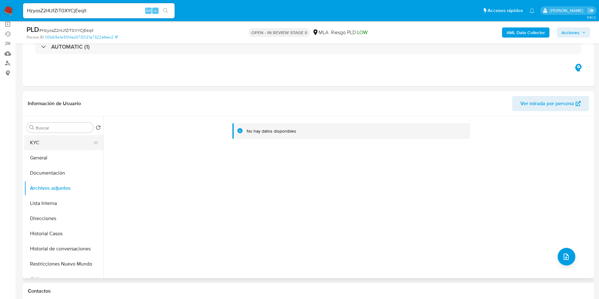
click at [56, 135] on button "KYC" at bounding box center [61, 142] width 74 height 15
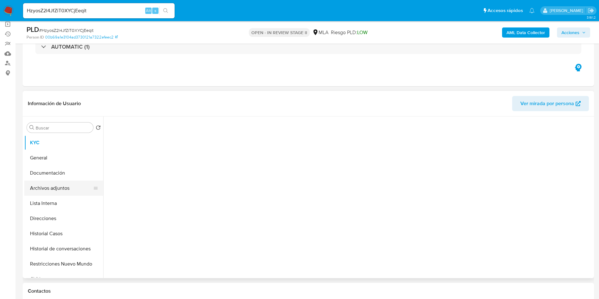
click at [68, 188] on button "Archivos adjuntos" at bounding box center [61, 188] width 74 height 15
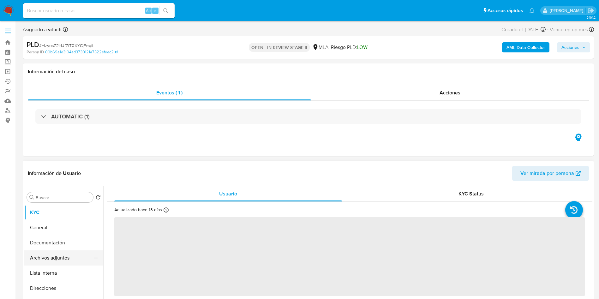
click at [52, 262] on button "Archivos adjuntos" at bounding box center [61, 257] width 74 height 15
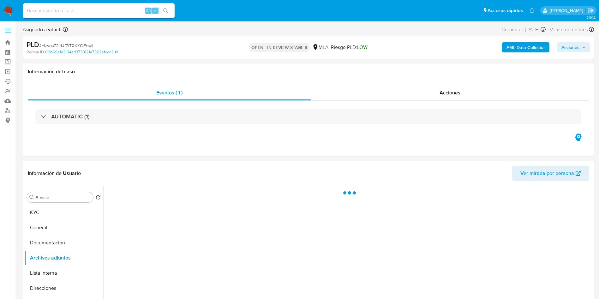
select select "10"
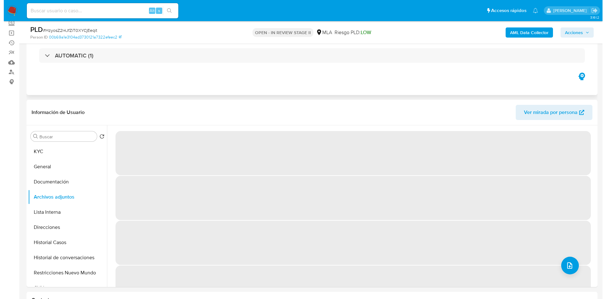
scroll to position [47, 0]
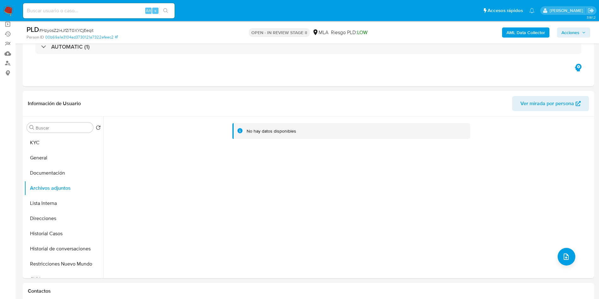
click at [520, 29] on b "AML Data Collector" at bounding box center [525, 32] width 39 height 10
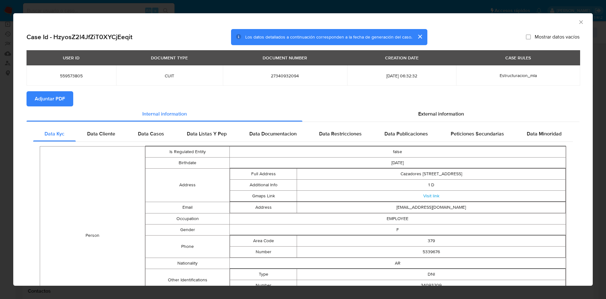
click at [66, 103] on button "Adjuntar PDF" at bounding box center [50, 98] width 47 height 15
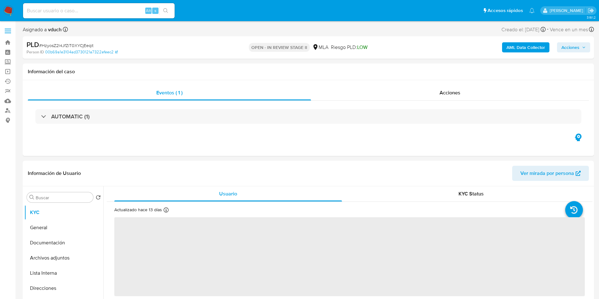
select select "10"
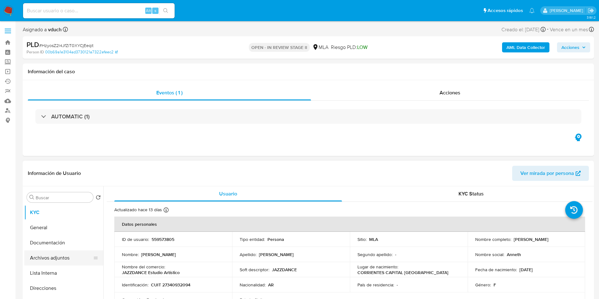
click at [50, 264] on button "Archivos adjuntos" at bounding box center [61, 257] width 74 height 15
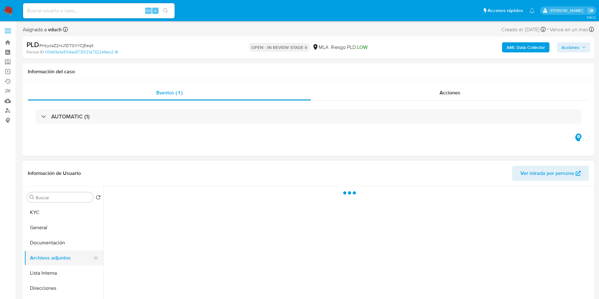
click at [57, 254] on button "Archivos adjuntos" at bounding box center [61, 257] width 74 height 15
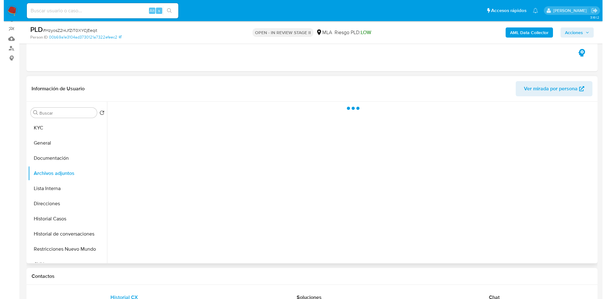
scroll to position [47, 0]
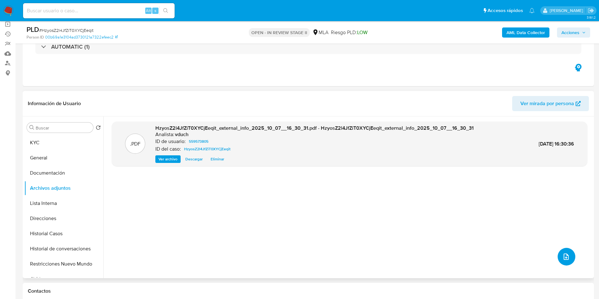
click at [565, 258] on icon "upload-file" at bounding box center [565, 256] width 5 height 6
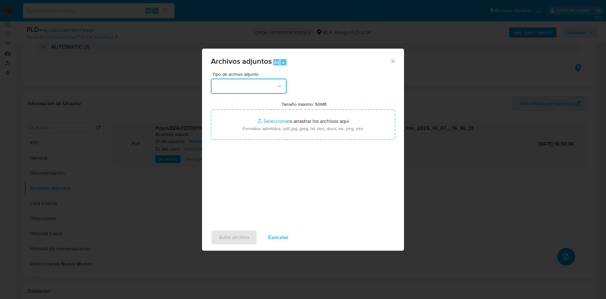
click at [266, 90] on button "button" at bounding box center [249, 86] width 76 height 15
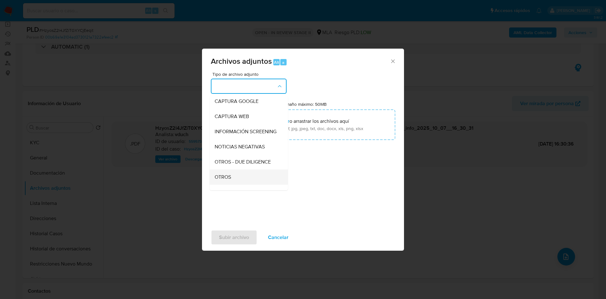
click at [245, 183] on div "OTROS" at bounding box center [247, 176] width 64 height 15
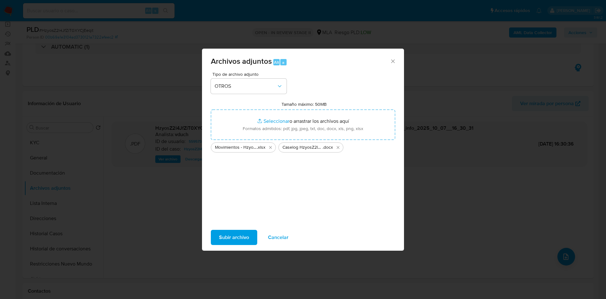
click at [240, 239] on span "Subir archivo" at bounding box center [234, 237] width 30 height 14
click at [402, 65] on div "Archivos adjuntos Alt a" at bounding box center [303, 61] width 202 height 24
drag, startPoint x: 395, startPoint y: 64, endPoint x: 395, endPoint y: 58, distance: 5.4
click at [395, 62] on icon "Cerrar" at bounding box center [393, 61] width 6 height 6
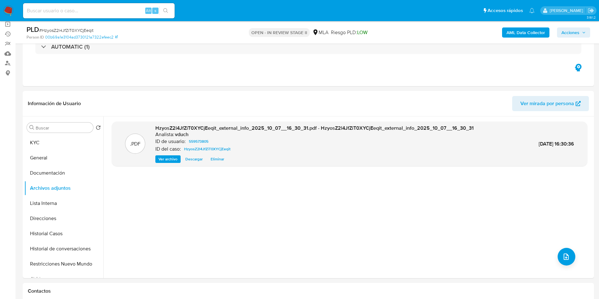
click at [125, 7] on input at bounding box center [98, 11] width 151 height 8
paste input "vaAzosQNMrsUFlfHjx6C29M1"
type input "vaAzosQNMrsUFlfHjx6C29M1"
click at [171, 6] on div "vaAzosQNMrsUFlfHjx6C29M1 Alt s" at bounding box center [98, 10] width 151 height 15
click at [169, 8] on button "search-icon" at bounding box center [165, 10] width 13 height 9
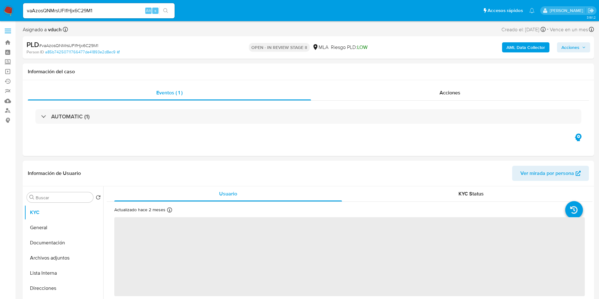
select select "10"
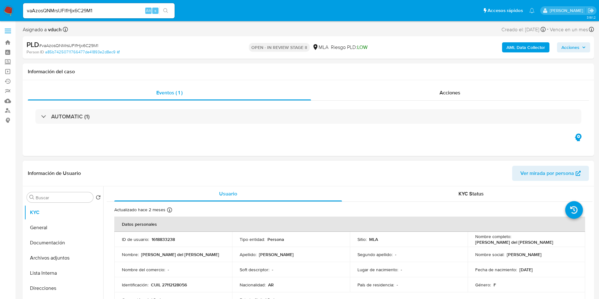
click at [170, 235] on td "ID de usuario : 1618833238" at bounding box center [173, 239] width 118 height 15
copy p "1618833238"
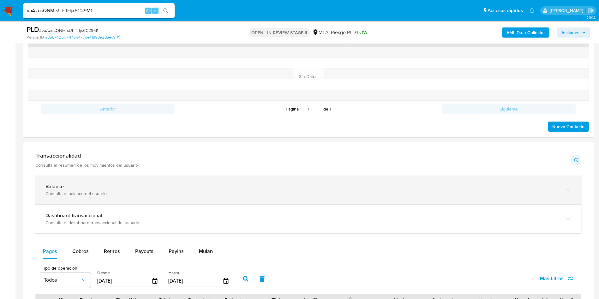
click at [127, 185] on div "Balance" at bounding box center [301, 186] width 513 height 6
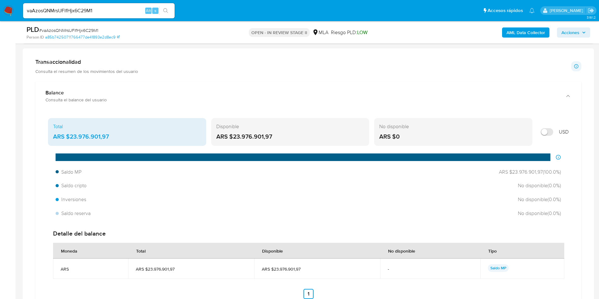
scroll to position [426, 0]
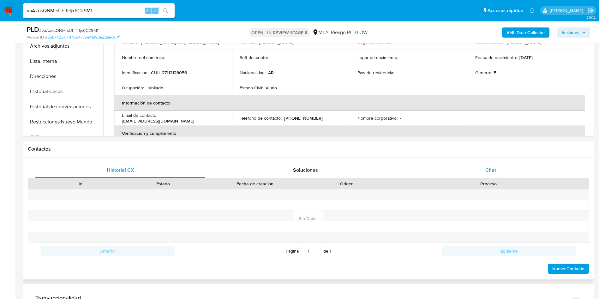
drag, startPoint x: 471, startPoint y: 158, endPoint x: 481, endPoint y: 174, distance: 18.8
click at [471, 159] on div "Historial CX Soluciones Chat Id Estado Fecha de creación Origen Proceso Anterio…" at bounding box center [308, 218] width 571 height 122
drag, startPoint x: 481, startPoint y: 174, endPoint x: 478, endPoint y: 174, distance: 3.2
click at [481, 174] on div "Chat" at bounding box center [491, 170] width 170 height 15
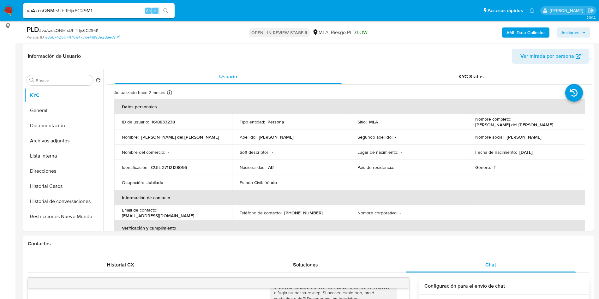
scroll to position [331, 0]
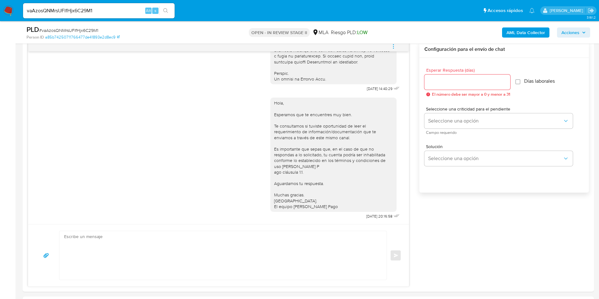
click at [388, 41] on div "PLD # vaAzosQNMrsUFlfHjx6C29M1 Person ID a85b74250711766477de41893e2d8ec9 OPEN …" at bounding box center [308, 32] width 571 height 22
click at [396, 47] on button "menu-action" at bounding box center [393, 46] width 21 height 15
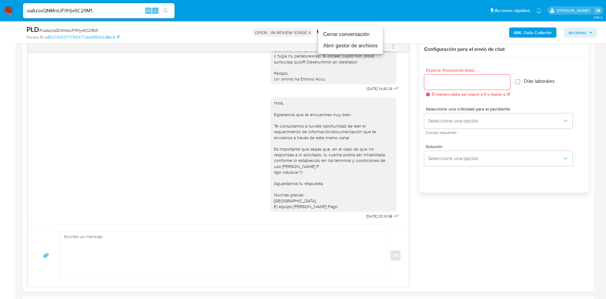
click at [347, 46] on li "Abrir gestor de archivos" at bounding box center [350, 45] width 65 height 11
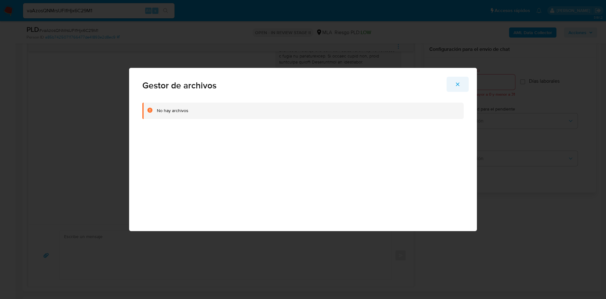
click at [460, 84] on icon "Cerrar" at bounding box center [458, 84] width 6 height 6
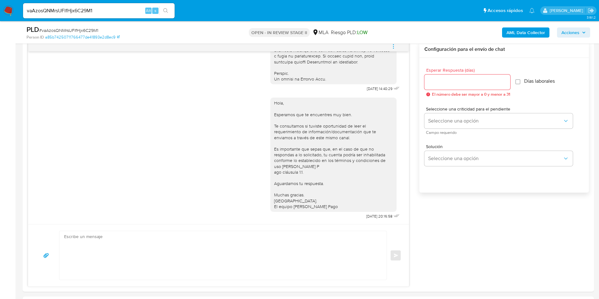
click at [394, 46] on icon "menu-action" at bounding box center [393, 47] width 6 height 6
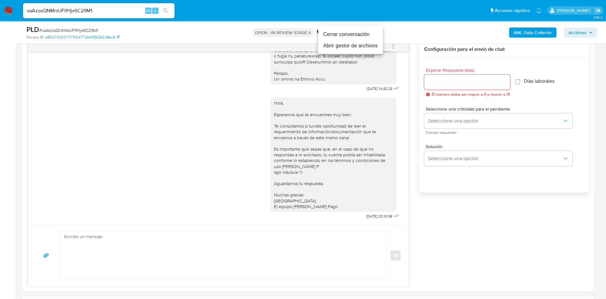
click at [355, 33] on li "Cerrar conversación" at bounding box center [350, 34] width 65 height 11
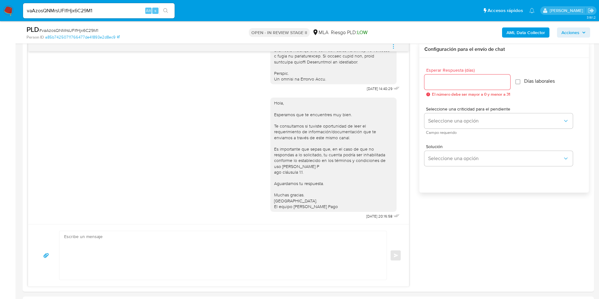
scroll to position [95, 0]
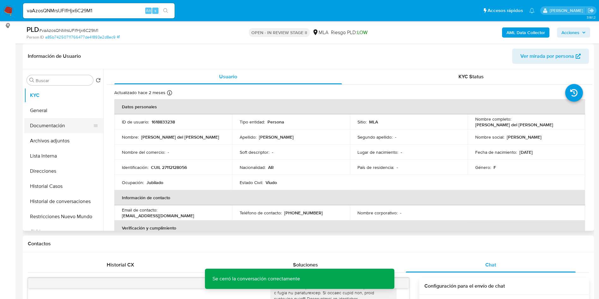
click at [52, 130] on button "Documentación" at bounding box center [61, 125] width 74 height 15
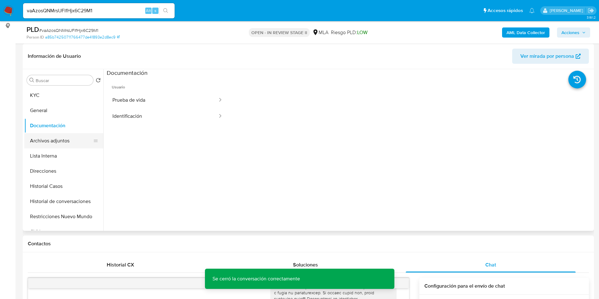
click at [78, 138] on button "Archivos adjuntos" at bounding box center [61, 140] width 74 height 15
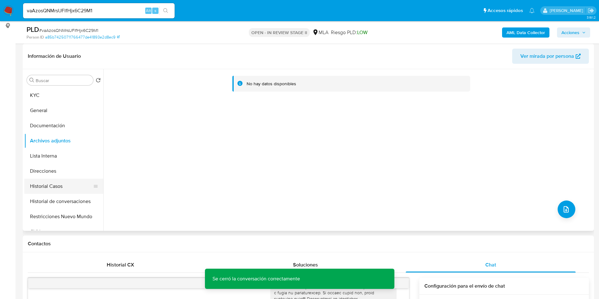
click at [66, 183] on button "Historial Casos" at bounding box center [61, 186] width 74 height 15
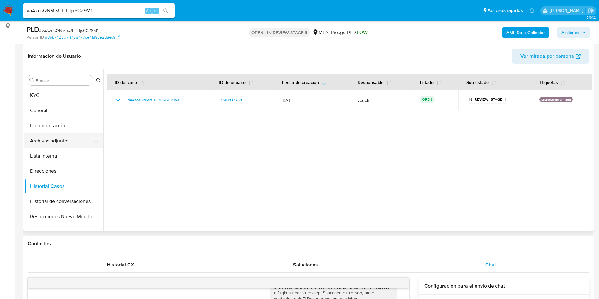
click at [65, 135] on button "Archivos adjuntos" at bounding box center [61, 140] width 74 height 15
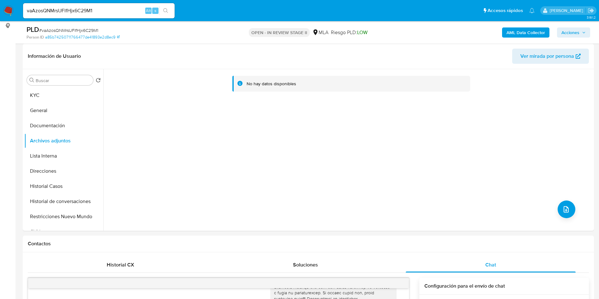
click at [522, 29] on b "AML Data Collector" at bounding box center [525, 32] width 39 height 10
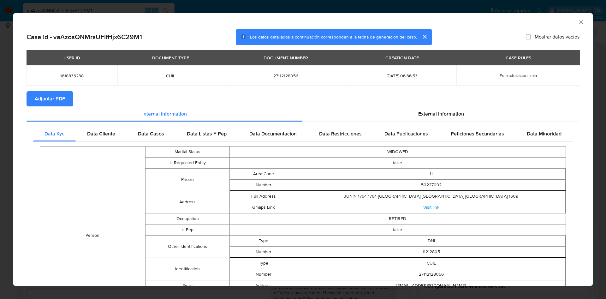
click at [26, 98] on div "Case Id - vaAzosQNMrsUFlfHjx6C29M1 Los datos detallados a continuación correspo…" at bounding box center [302, 238] width 579 height 418
click at [104, 103] on section "Adjuntar PDF" at bounding box center [303, 98] width 553 height 15
click at [61, 101] on span "Adjuntar PDF" at bounding box center [50, 99] width 30 height 14
click at [578, 22] on icon "Cerrar ventana" at bounding box center [581, 22] width 6 height 6
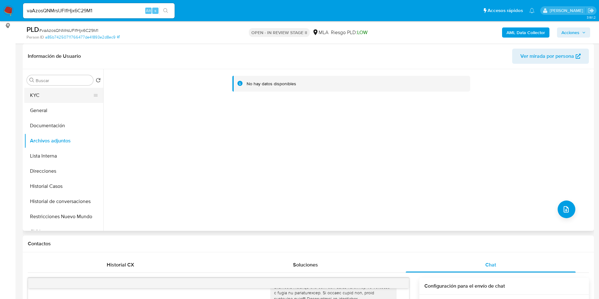
click at [52, 88] on button "KYC" at bounding box center [61, 95] width 74 height 15
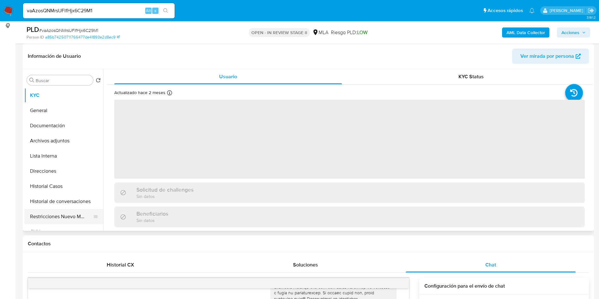
click at [63, 212] on button "Restricciones Nuevo Mundo" at bounding box center [61, 216] width 74 height 15
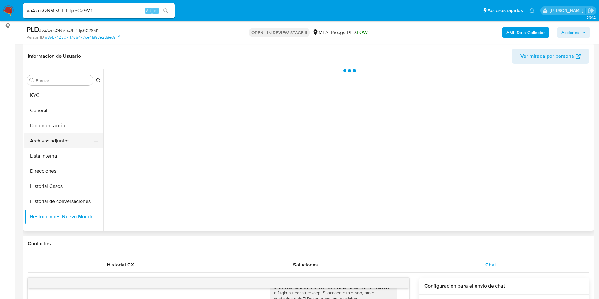
click at [71, 137] on button "Archivos adjuntos" at bounding box center [61, 140] width 74 height 15
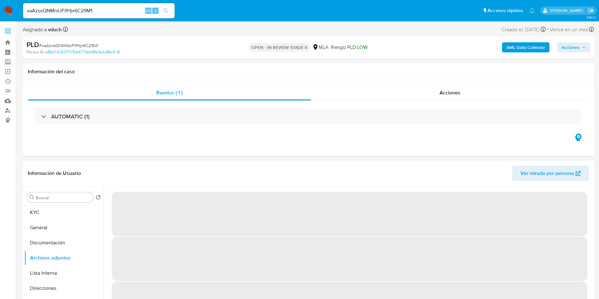
scroll to position [47, 0]
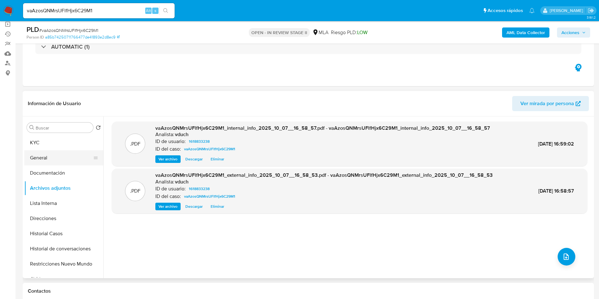
click at [61, 156] on button "General" at bounding box center [61, 157] width 74 height 15
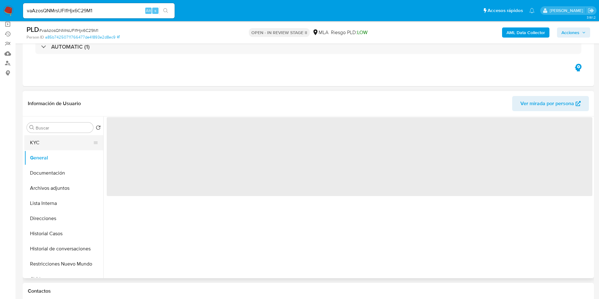
click at [60, 148] on button "KYC" at bounding box center [61, 142] width 74 height 15
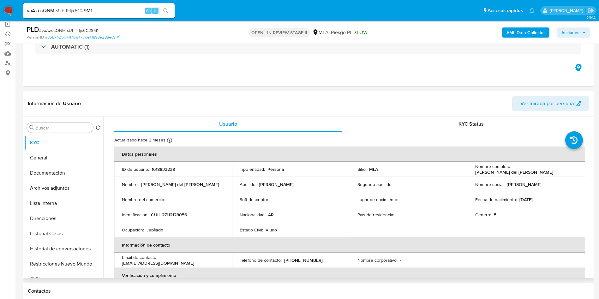
click at [513, 169] on p "Cristina del Transito Diaz" at bounding box center [514, 172] width 78 height 6
drag, startPoint x: 543, startPoint y: 169, endPoint x: 569, endPoint y: 169, distance: 26.2
click at [569, 169] on div "Nombre completo : Cristina del Transito Diaz" at bounding box center [526, 168] width 103 height 11
copy p "Cristina del Transito Diaz"
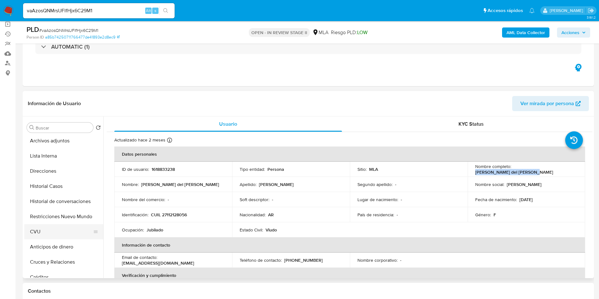
click at [52, 230] on button "CVU" at bounding box center [61, 231] width 74 height 15
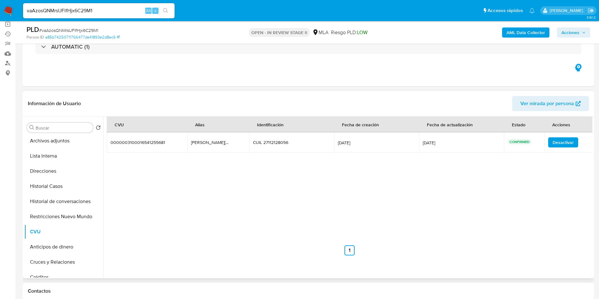
drag, startPoint x: 189, startPoint y: 140, endPoint x: 240, endPoint y: 140, distance: 50.2
click at [240, 140] on td "cristina.805.onza.mp cristina.805.onza.mp" at bounding box center [218, 142] width 62 height 20
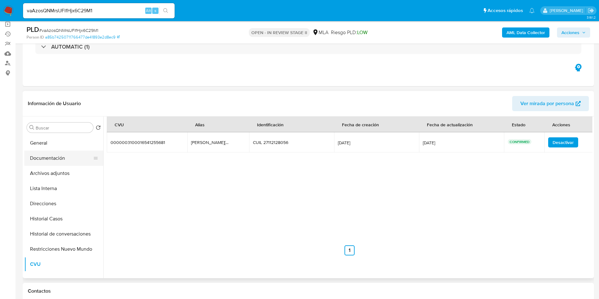
scroll to position [0, 0]
click at [68, 179] on button "Documentación" at bounding box center [61, 172] width 74 height 15
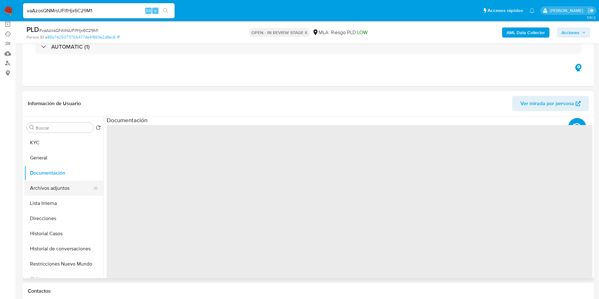
click at [68, 182] on button "Archivos adjuntos" at bounding box center [61, 188] width 74 height 15
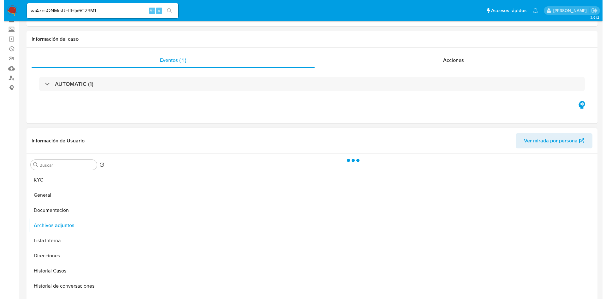
scroll to position [47, 0]
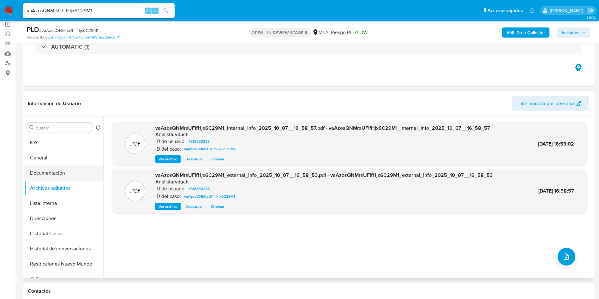
click at [83, 175] on button "Documentación" at bounding box center [61, 172] width 74 height 15
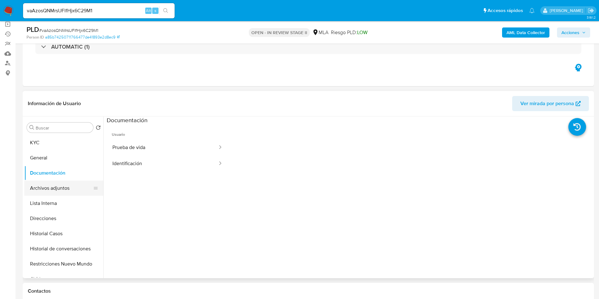
click at [82, 188] on button "Archivos adjuntos" at bounding box center [61, 188] width 74 height 15
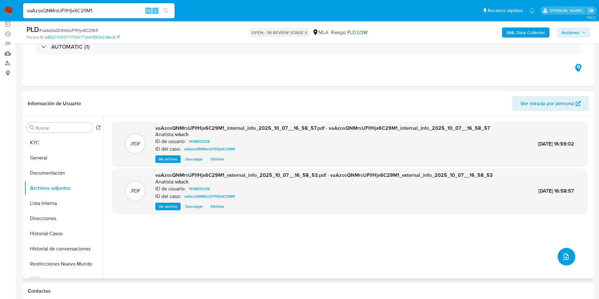
click at [566, 258] on icon "upload-file" at bounding box center [565, 256] width 5 height 6
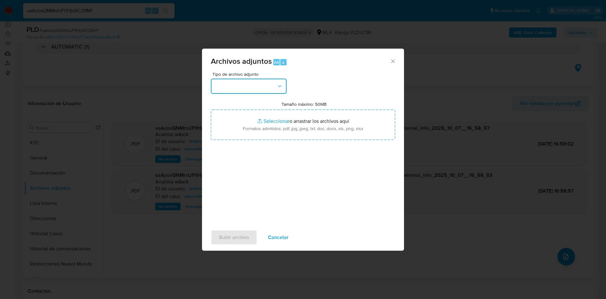
click at [260, 78] on div "Tipo de archivo adjunto" at bounding box center [249, 83] width 76 height 22
click at [255, 88] on button "button" at bounding box center [249, 86] width 76 height 15
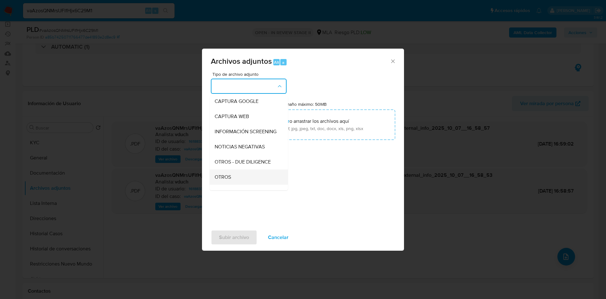
click at [237, 183] on div "OTROS" at bounding box center [247, 176] width 64 height 15
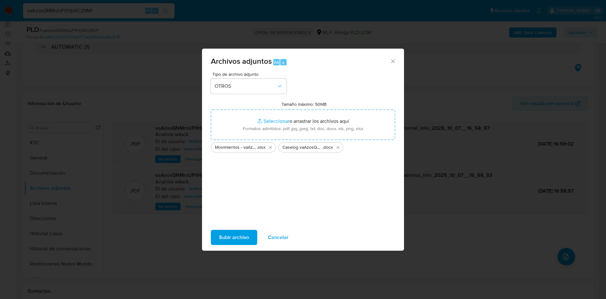
click at [232, 240] on span "Subir archivo" at bounding box center [234, 237] width 30 height 14
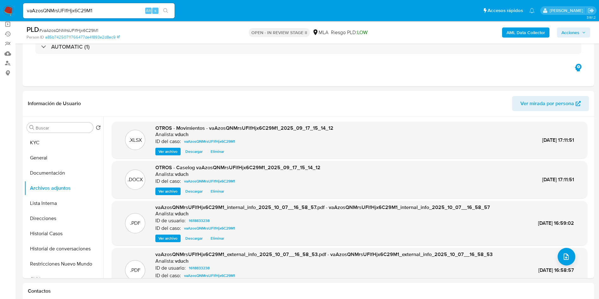
drag, startPoint x: 581, startPoint y: 33, endPoint x: 575, endPoint y: 35, distance: 6.7
click at [580, 33] on span "Acciones" at bounding box center [573, 32] width 24 height 9
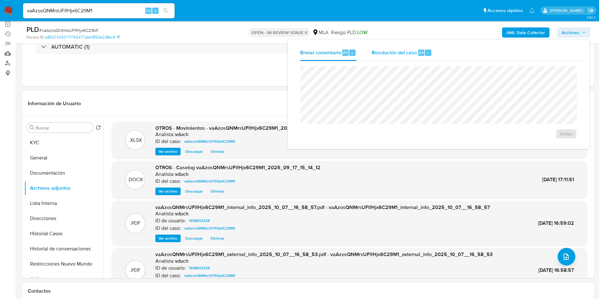
click at [400, 51] on span "Resolución del caso" at bounding box center [393, 52] width 45 height 7
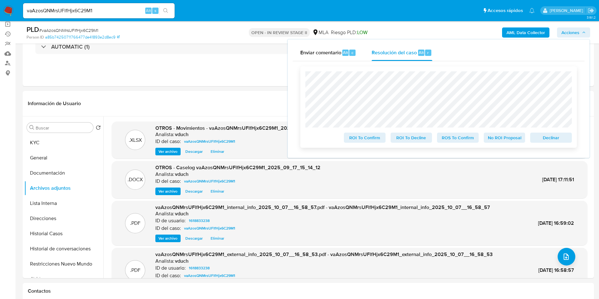
click at [508, 138] on span "No ROI Proposal" at bounding box center [504, 137] width 33 height 9
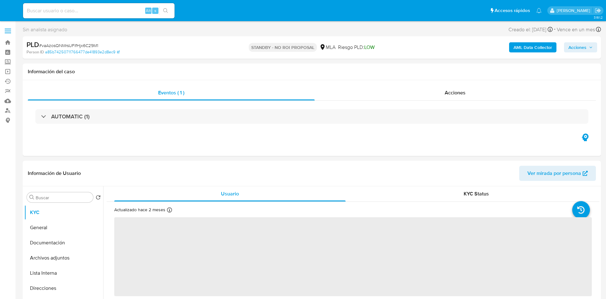
select select "10"
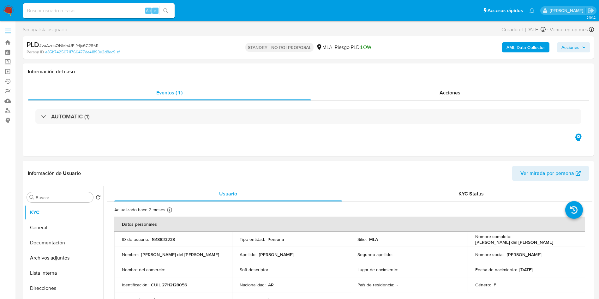
click at [108, 10] on input at bounding box center [98, 11] width 151 height 8
paste input "LA2fSsSrBv5JsUwi8RH3F7E7"
type input "LA2fSsSrBv5JsUwi8RH3F7E7"
click at [163, 10] on button "search-icon" at bounding box center [165, 10] width 13 height 9
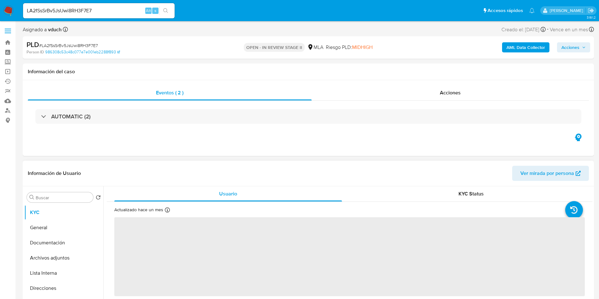
select select "10"
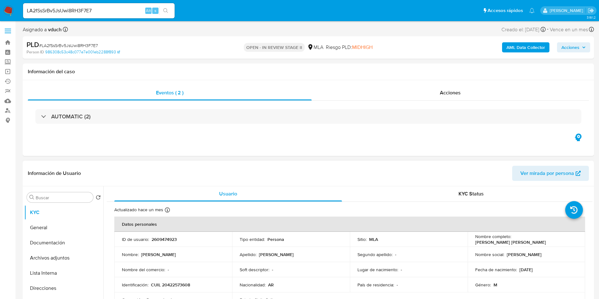
click at [172, 236] on p "2609474923" at bounding box center [163, 239] width 25 height 6
copy p "2609474923"
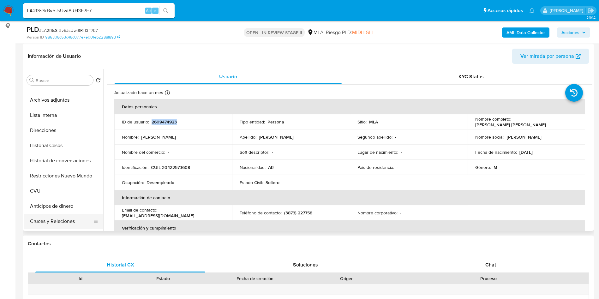
scroll to position [95, 0]
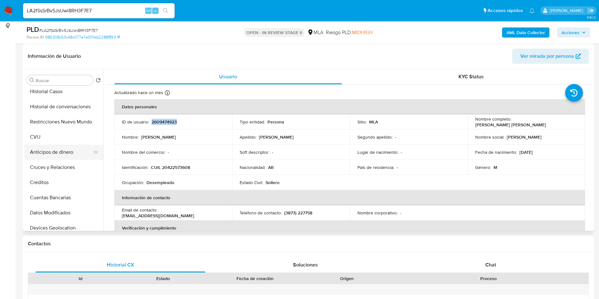
click at [49, 145] on button "Anticipos de dinero" at bounding box center [61, 152] width 74 height 15
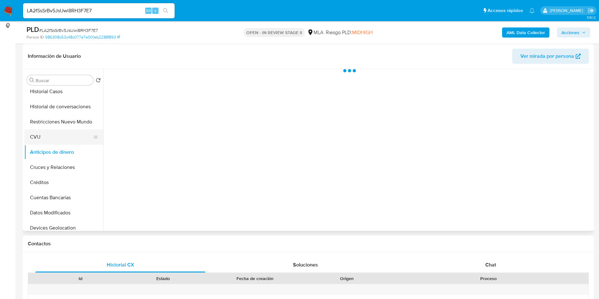
click at [50, 141] on button "CVU" at bounding box center [61, 136] width 74 height 15
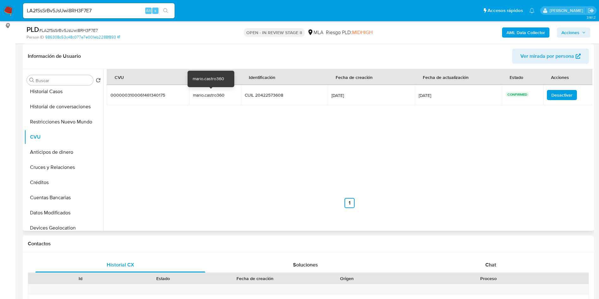
drag, startPoint x: 193, startPoint y: 94, endPoint x: 231, endPoint y: 94, distance: 37.9
click at [231, 94] on div "mario.castro360" at bounding box center [213, 95] width 40 height 6
click at [217, 95] on div "mario.castro360" at bounding box center [213, 95] width 40 height 6
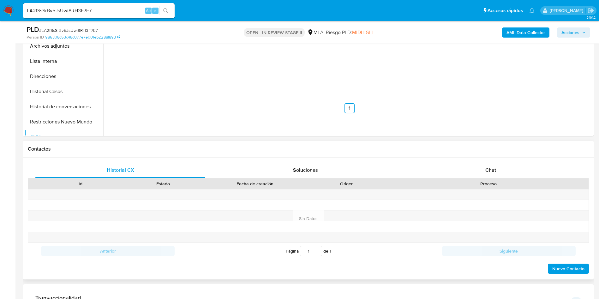
click at [530, 156] on div "Contactos" at bounding box center [308, 149] width 571 height 17
click at [500, 168] on div "Chat" at bounding box center [491, 170] width 170 height 15
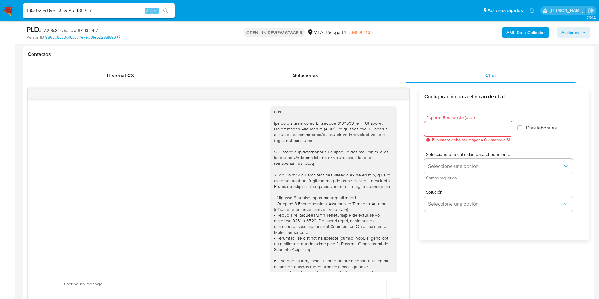
scroll to position [324, 0]
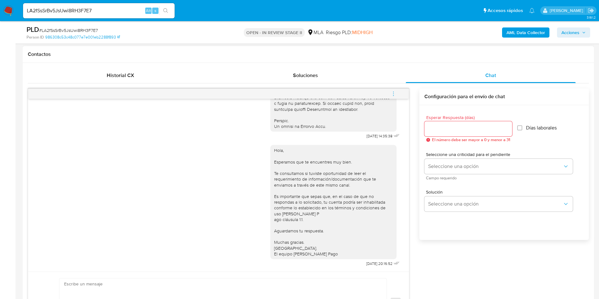
click at [389, 94] on button "menu-action" at bounding box center [393, 93] width 21 height 15
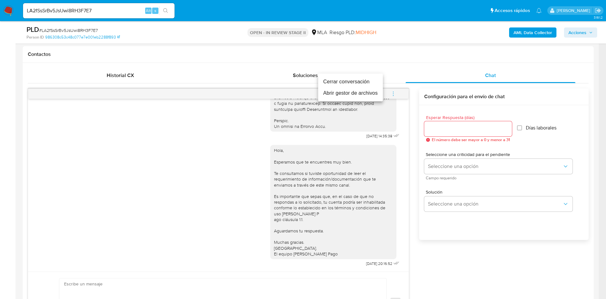
click at [371, 82] on li "Cerrar conversación" at bounding box center [350, 81] width 65 height 11
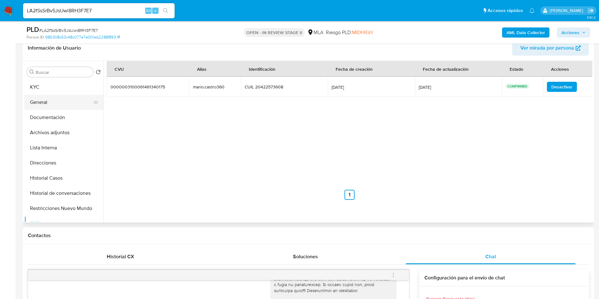
scroll to position [95, 0]
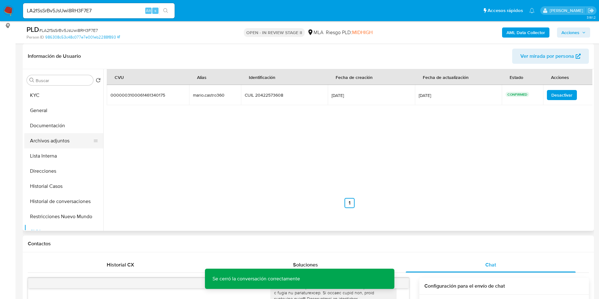
click at [79, 142] on button "Archivos adjuntos" at bounding box center [61, 140] width 74 height 15
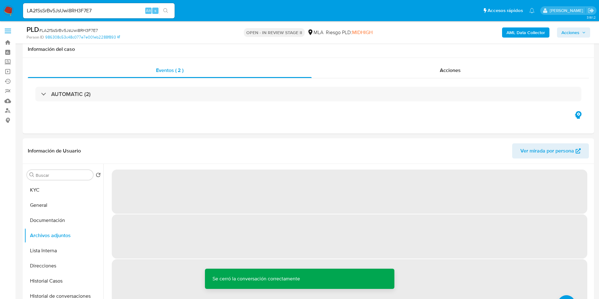
scroll to position [47, 0]
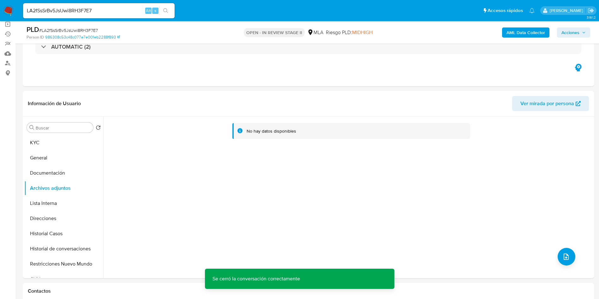
click at [513, 32] on b "AML Data Collector" at bounding box center [525, 32] width 39 height 10
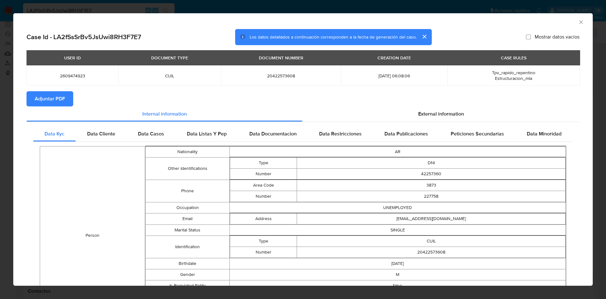
click at [50, 97] on span "Adjuntar PDF" at bounding box center [50, 99] width 30 height 14
click at [573, 18] on div "AML Data Collector" at bounding box center [302, 21] width 579 height 16
click at [575, 25] on div "AML Data Collector" at bounding box center [302, 21] width 579 height 16
click at [578, 24] on icon "Cerrar ventana" at bounding box center [581, 22] width 6 height 6
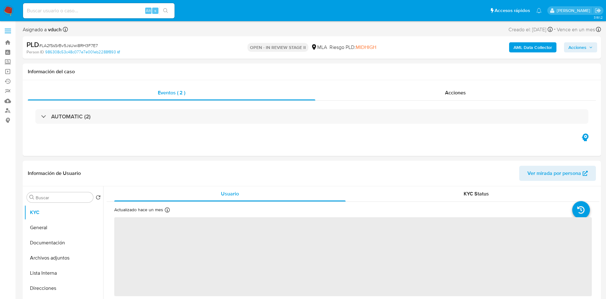
select select "10"
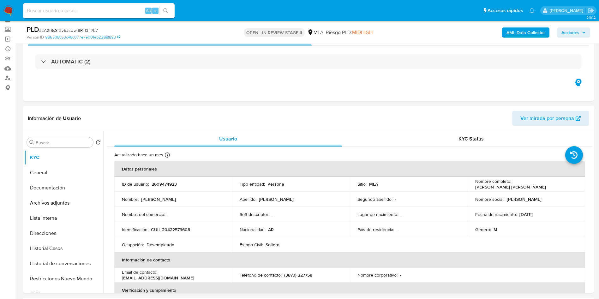
scroll to position [47, 0]
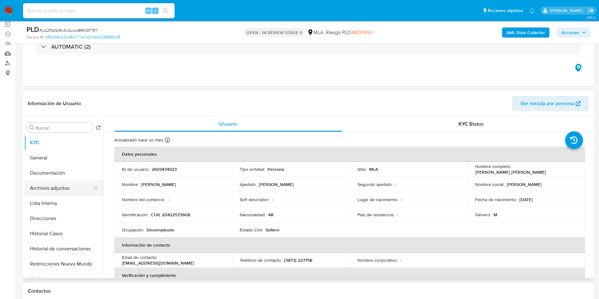
click at [56, 192] on button "Archivos adjuntos" at bounding box center [61, 188] width 74 height 15
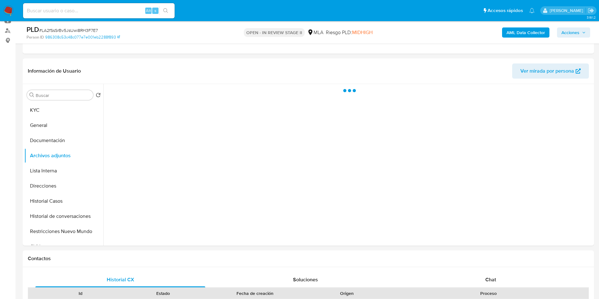
scroll to position [95, 0]
